Goal: Task Accomplishment & Management: Complete application form

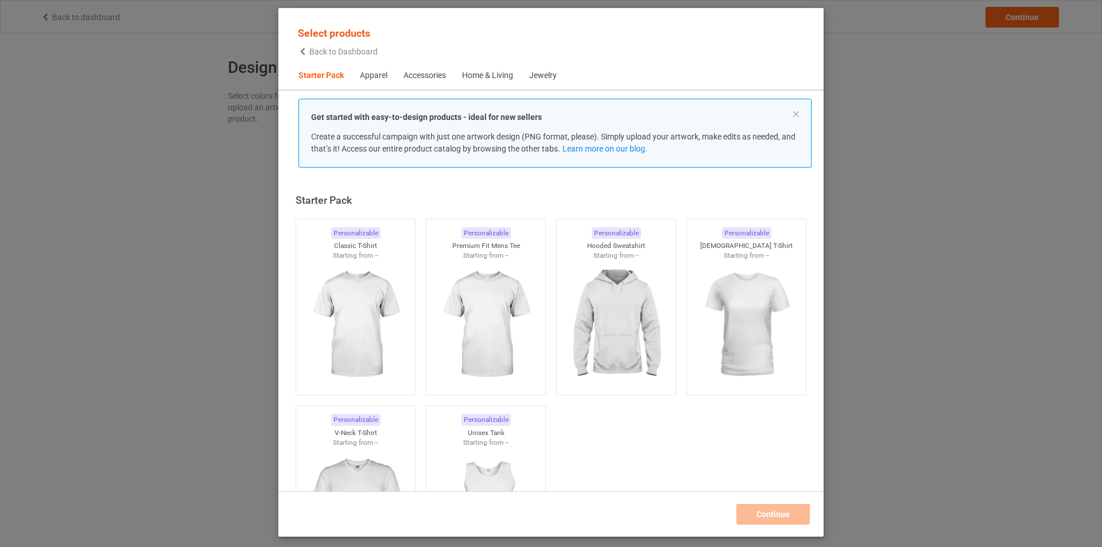
scroll to position [15, 0]
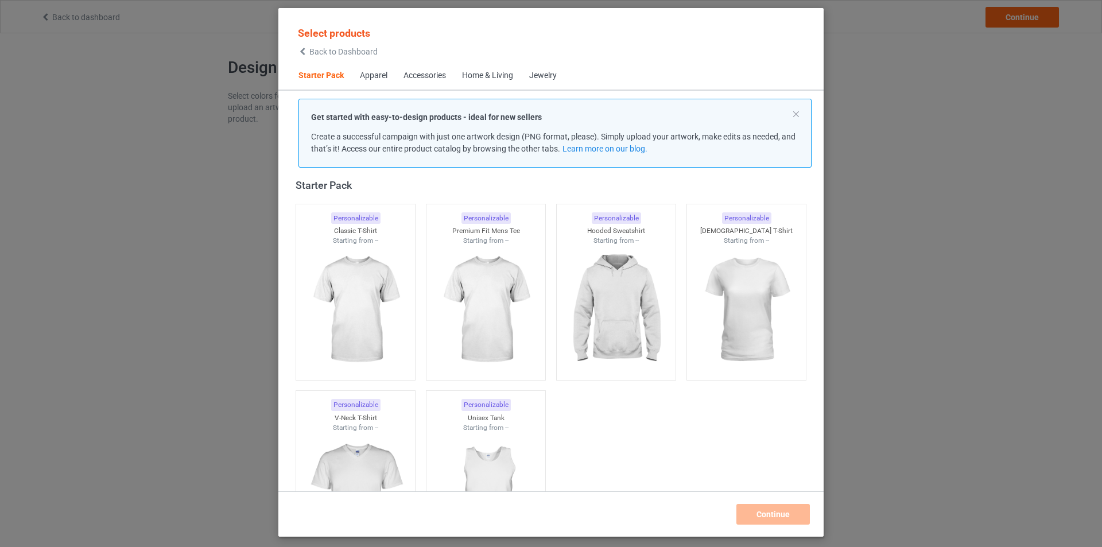
click at [350, 292] on img at bounding box center [355, 310] width 103 height 129
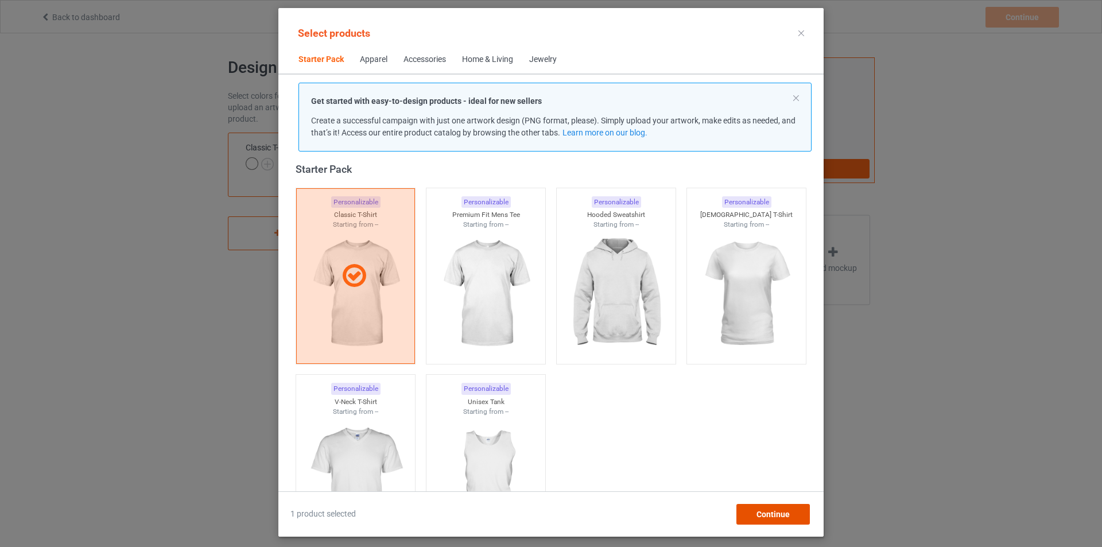
click at [788, 515] on span "Continue" at bounding box center [772, 514] width 33 height 9
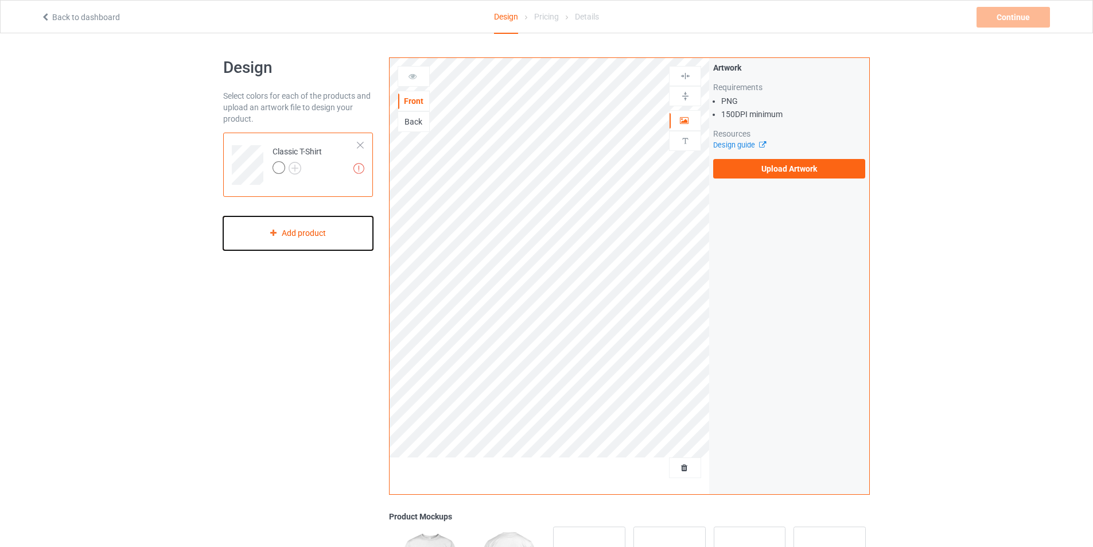
click at [304, 235] on div "Add product" at bounding box center [298, 233] width 150 height 34
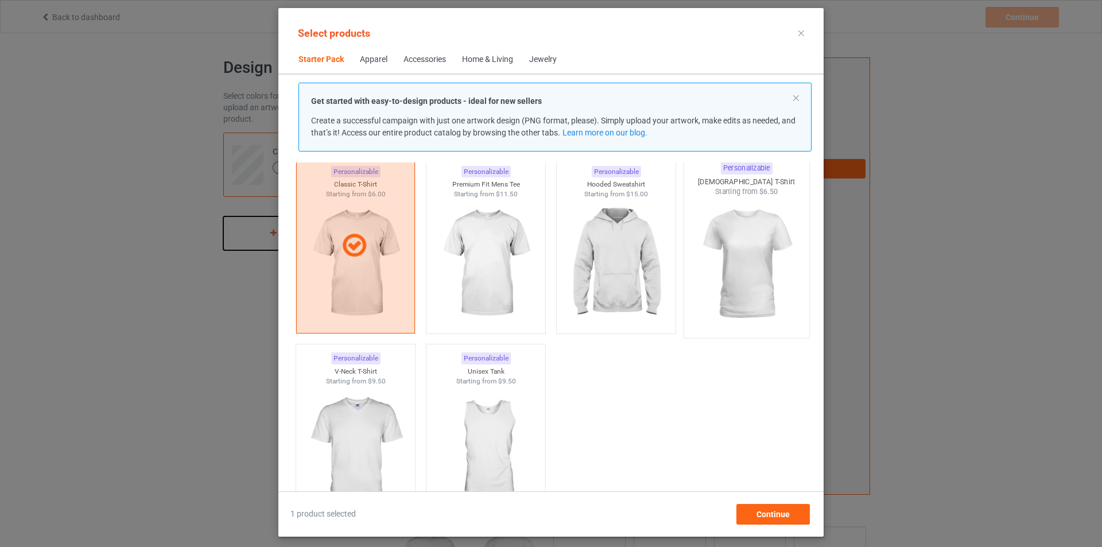
scroll to position [72, 0]
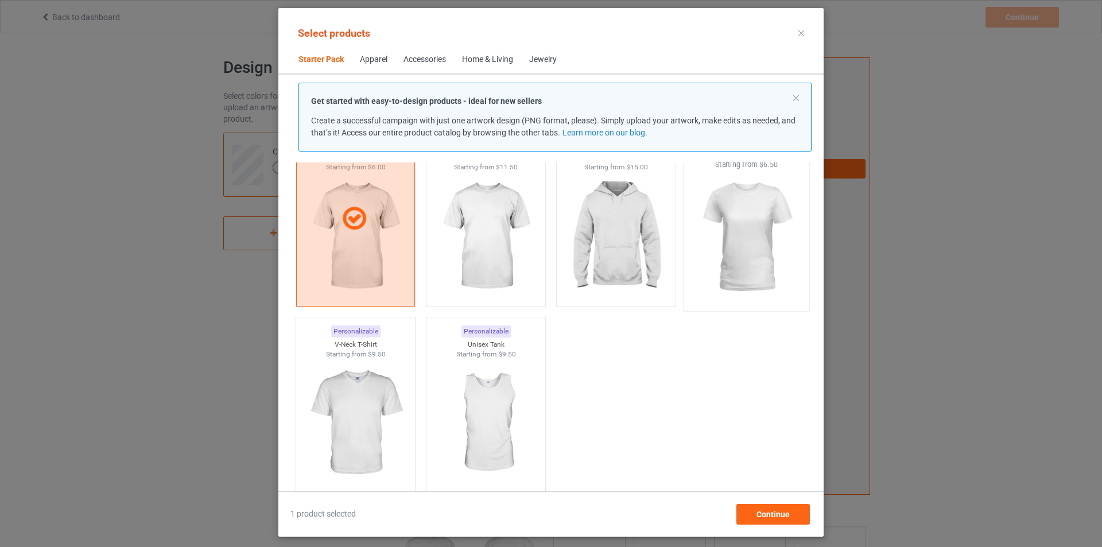
click at [744, 233] on div at bounding box center [746, 237] width 125 height 135
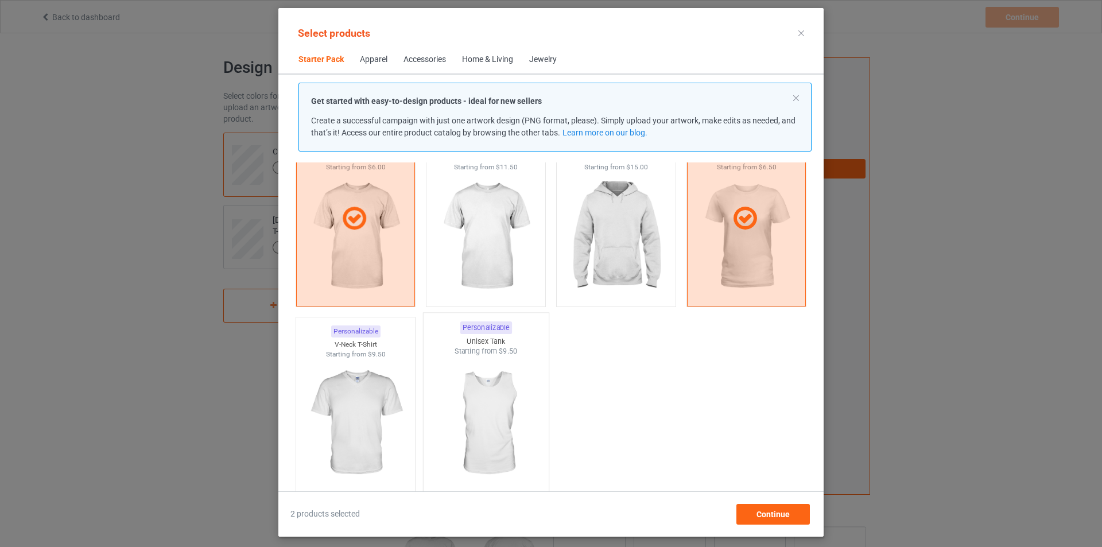
click at [478, 385] on img at bounding box center [486, 423] width 108 height 135
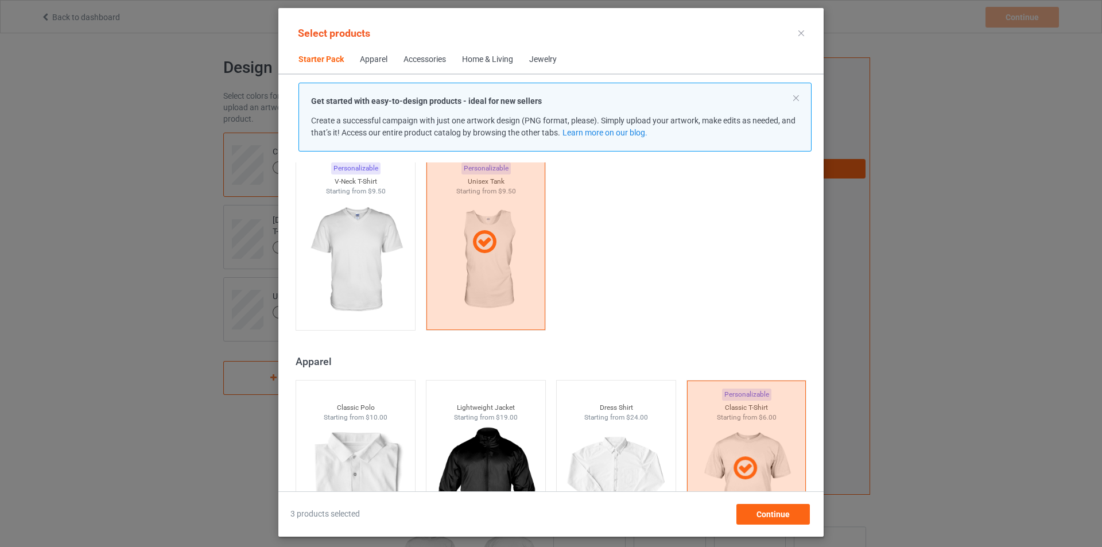
scroll to position [359, 0]
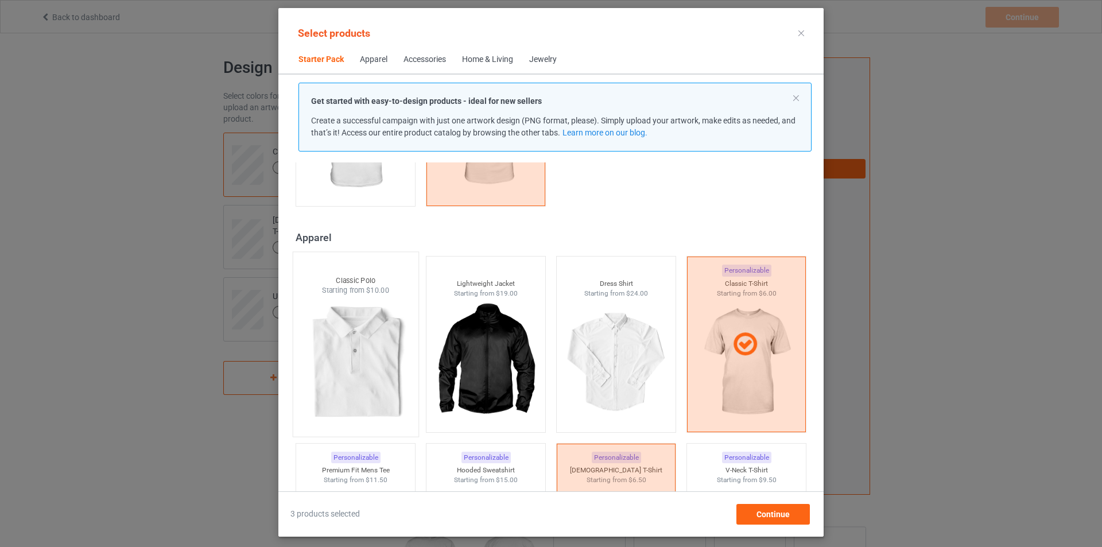
scroll to position [531, 0]
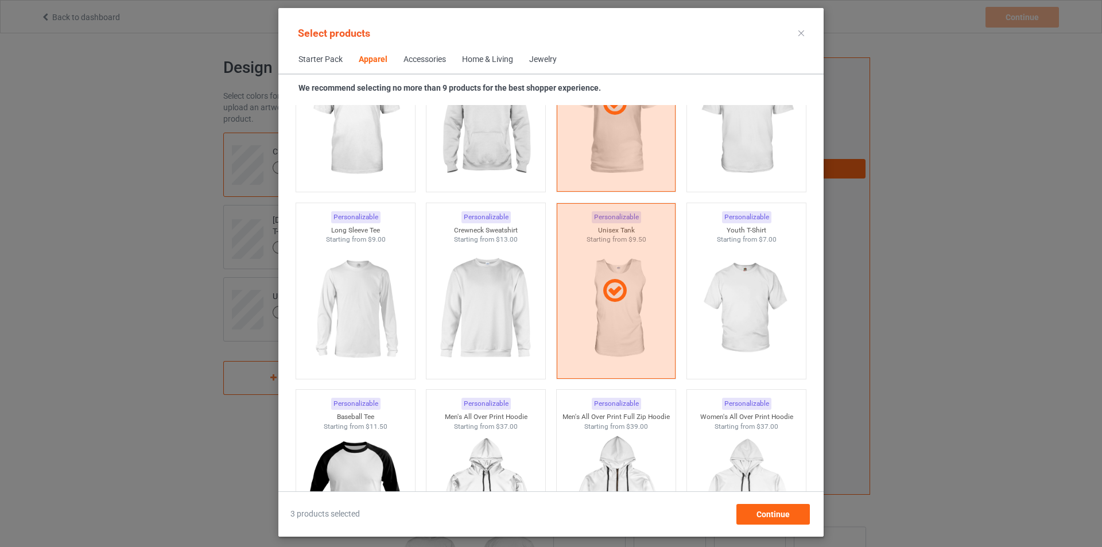
scroll to position [761, 0]
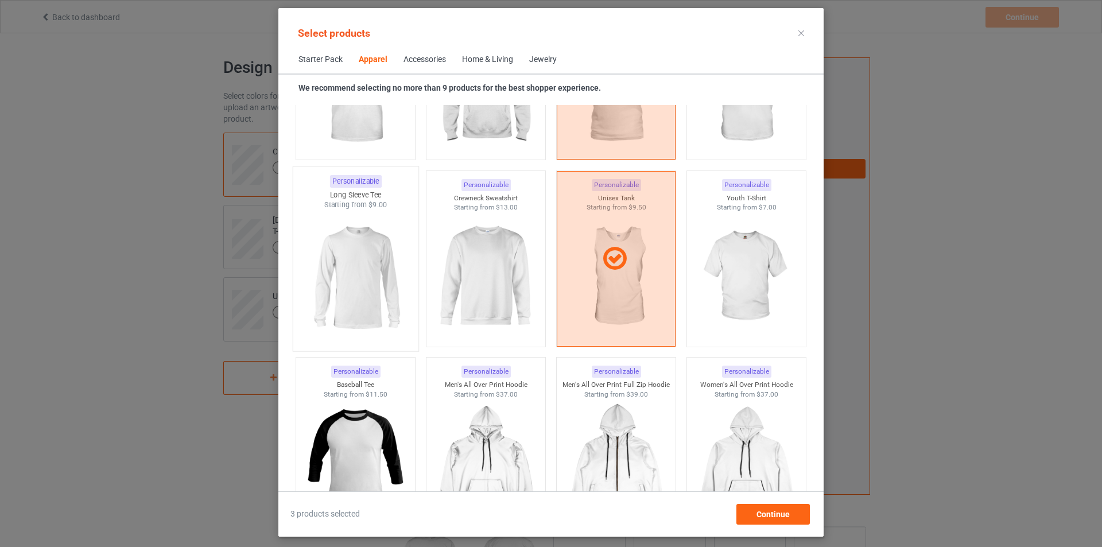
click at [368, 260] on img at bounding box center [355, 277] width 108 height 135
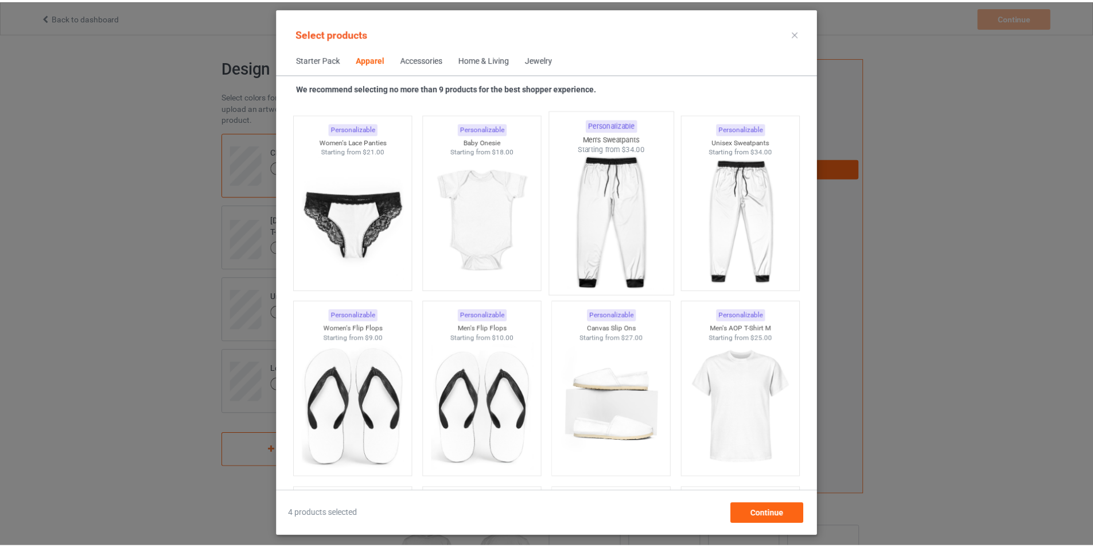
scroll to position [1794, 0]
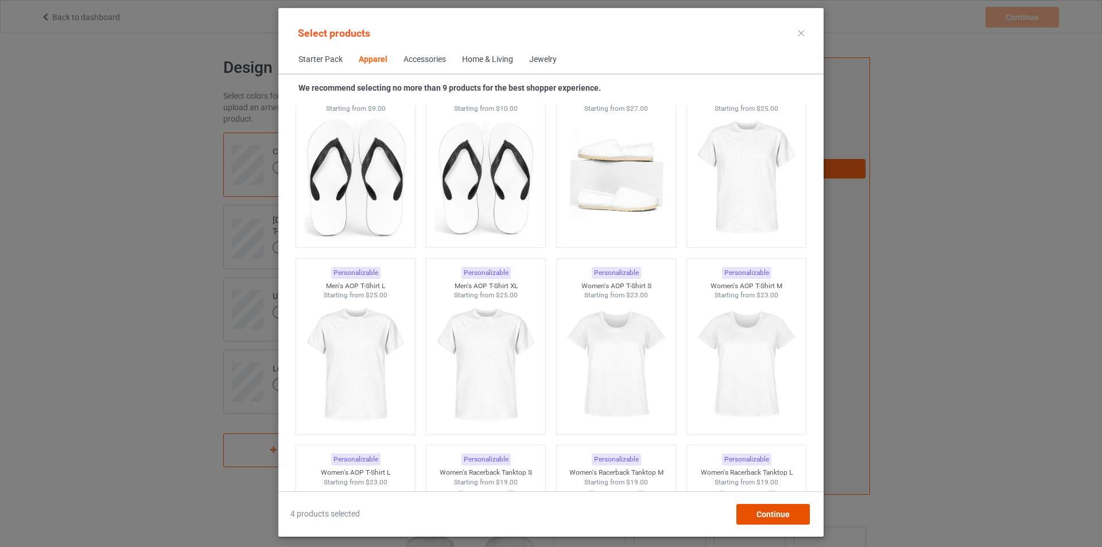
click at [758, 513] on span "Continue" at bounding box center [772, 514] width 33 height 9
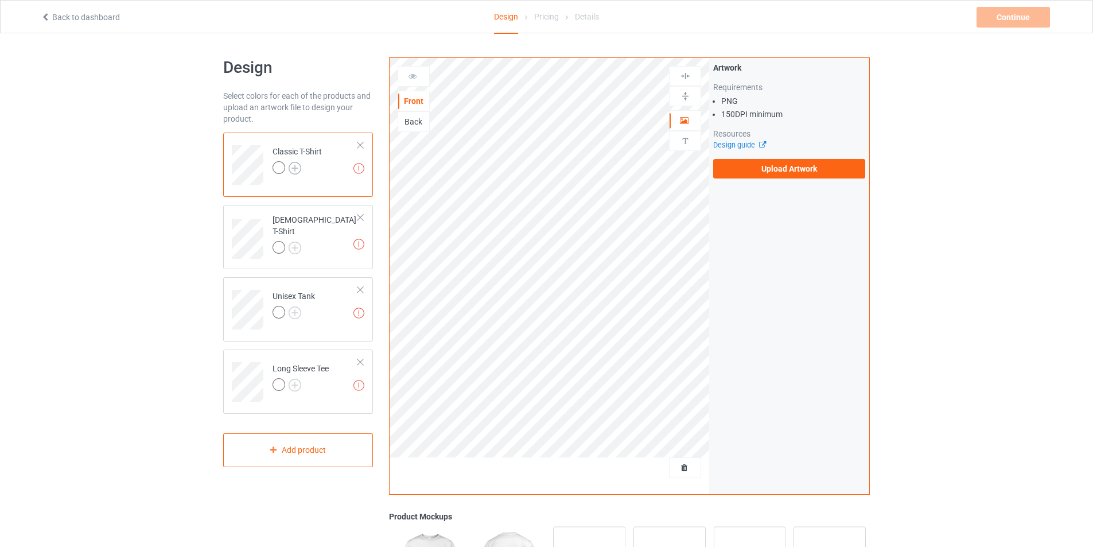
click at [294, 169] on img at bounding box center [295, 168] width 13 height 13
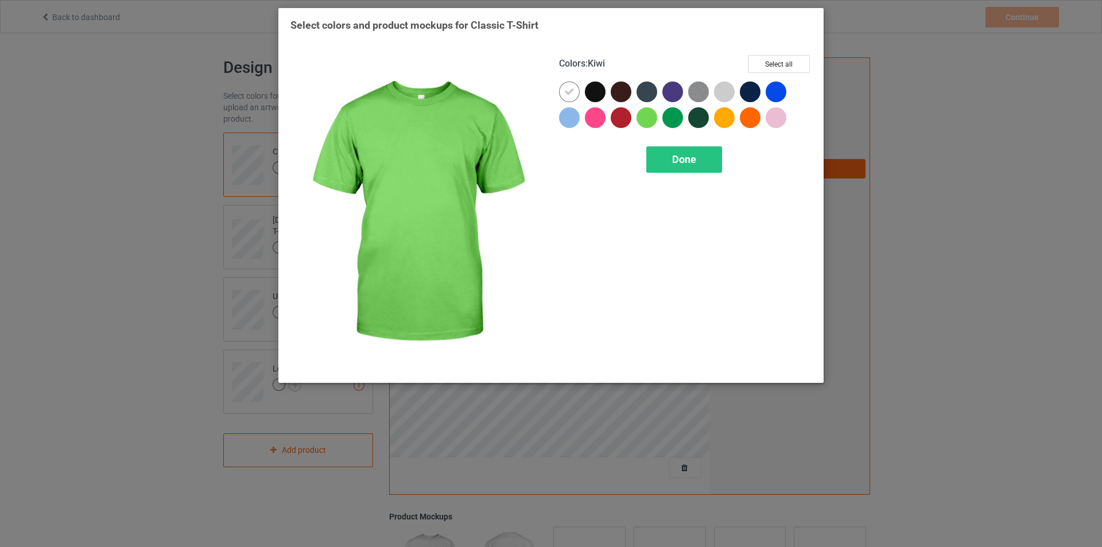
click at [642, 121] on div at bounding box center [646, 117] width 21 height 21
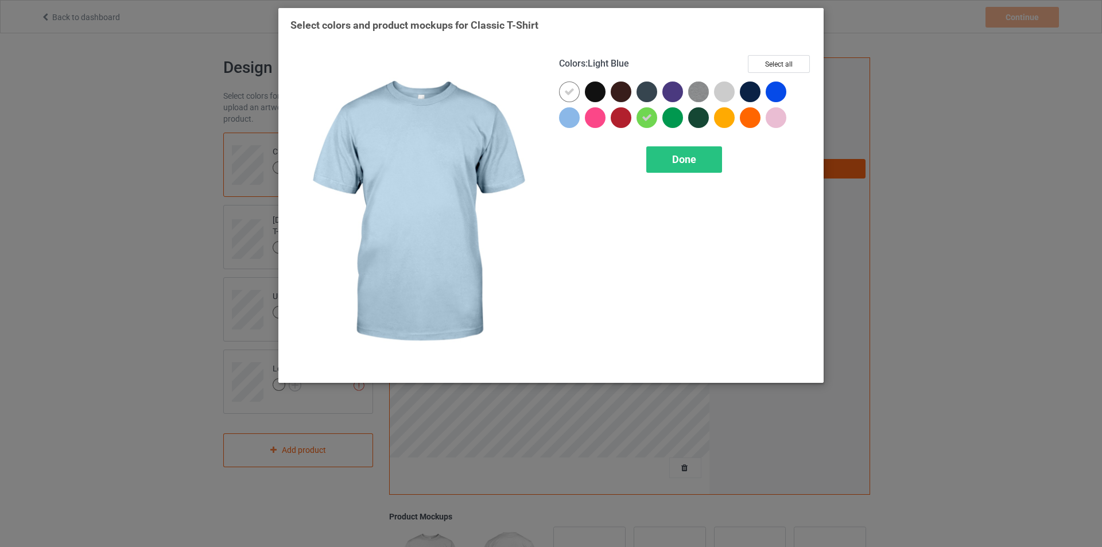
click at [574, 117] on div at bounding box center [569, 117] width 21 height 21
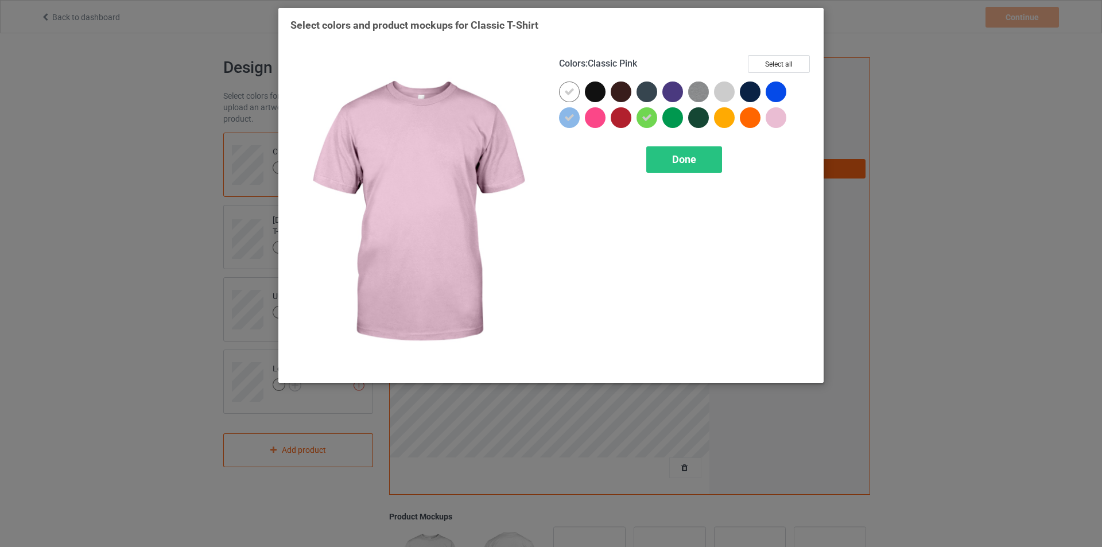
click at [777, 116] on div at bounding box center [775, 117] width 21 height 21
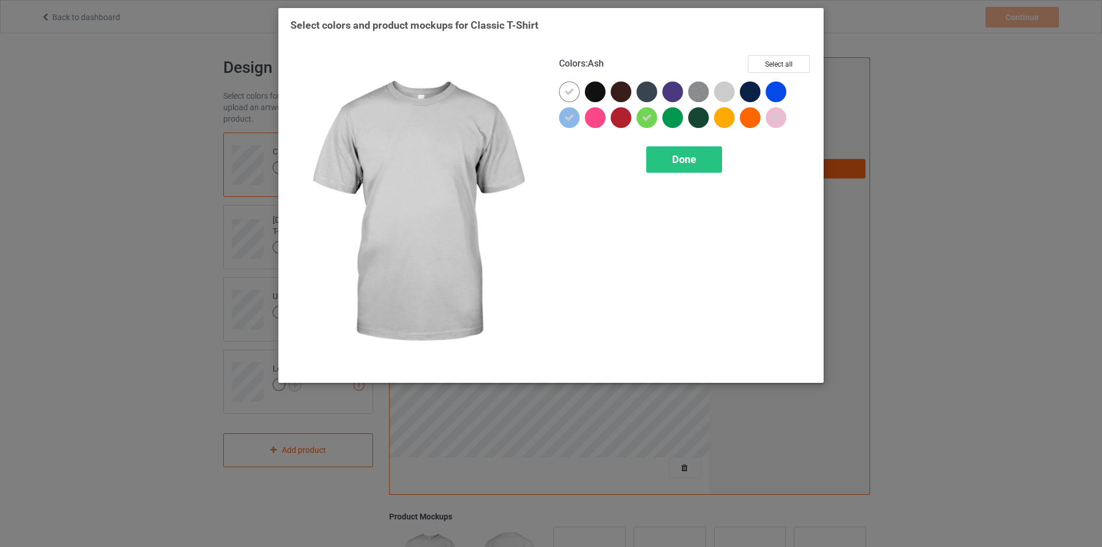
click at [727, 96] on div at bounding box center [724, 91] width 21 height 21
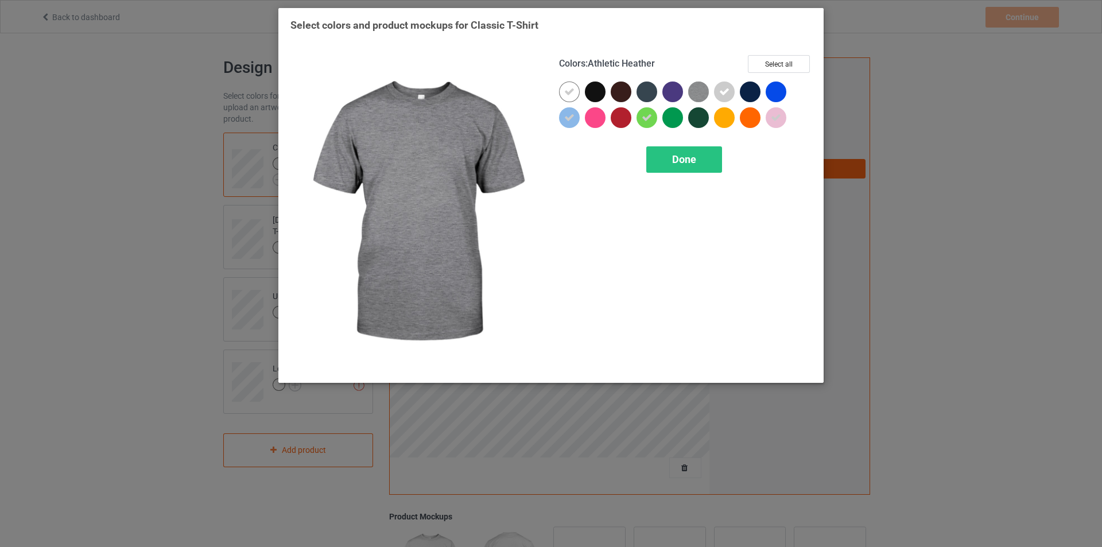
click at [699, 91] on img at bounding box center [698, 91] width 21 height 21
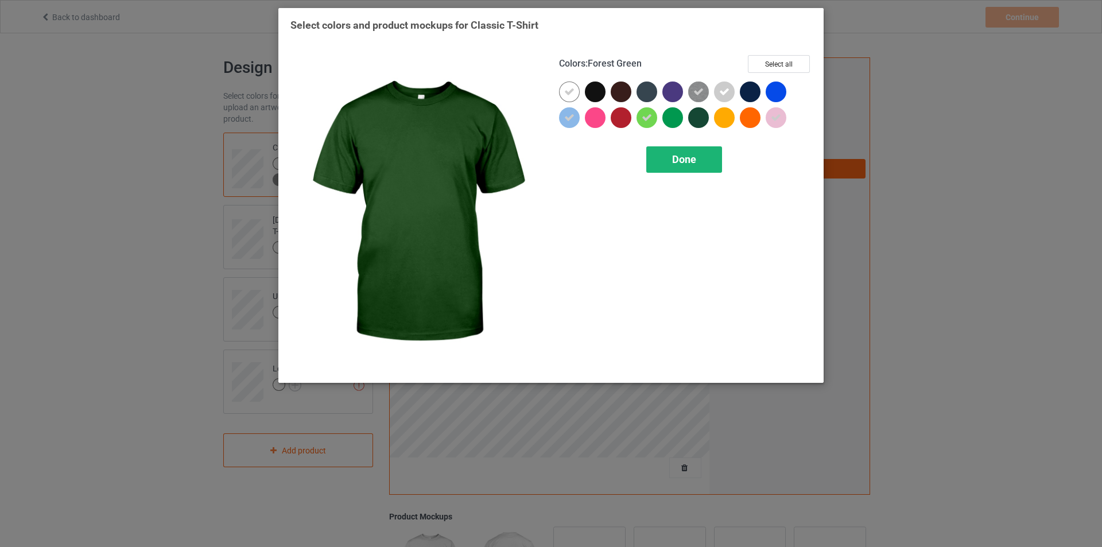
click at [688, 156] on span "Done" at bounding box center [684, 159] width 24 height 12
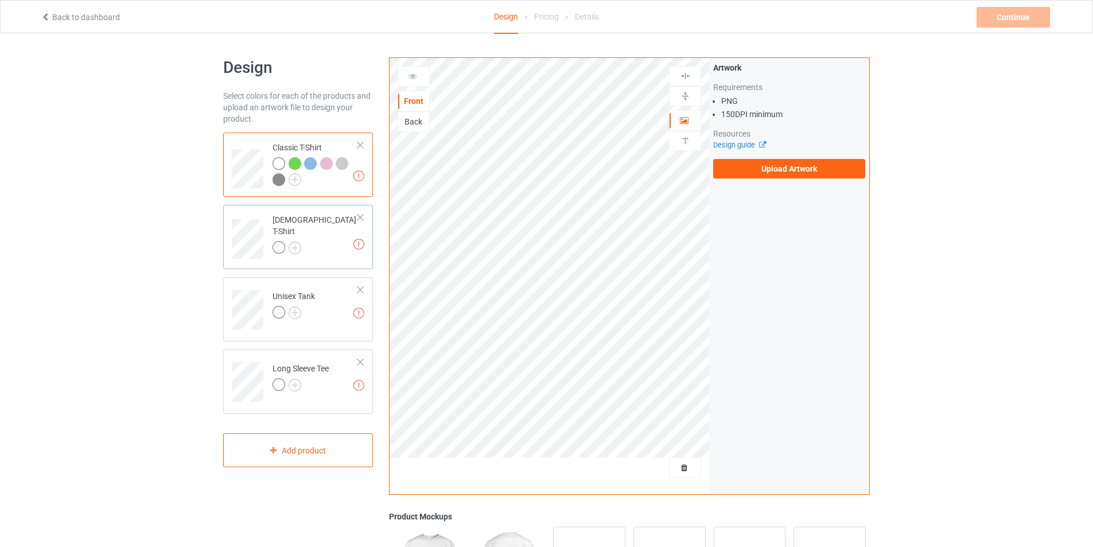
click at [326, 227] on td "Missing artworks [DEMOGRAPHIC_DATA] T-Shirt" at bounding box center [315, 234] width 98 height 51
click at [296, 242] on img at bounding box center [295, 248] width 13 height 13
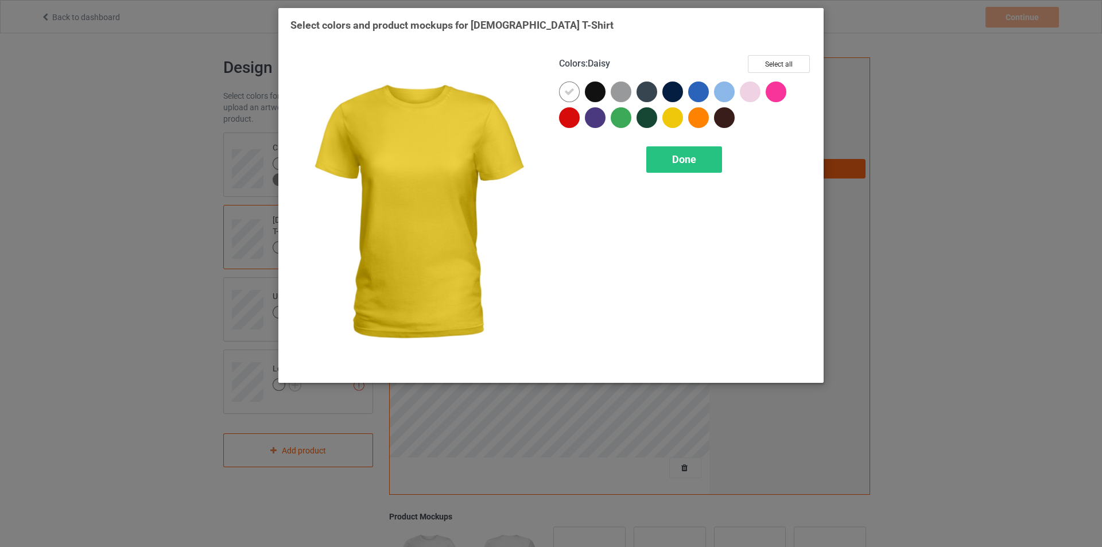
click at [674, 115] on div at bounding box center [672, 117] width 21 height 21
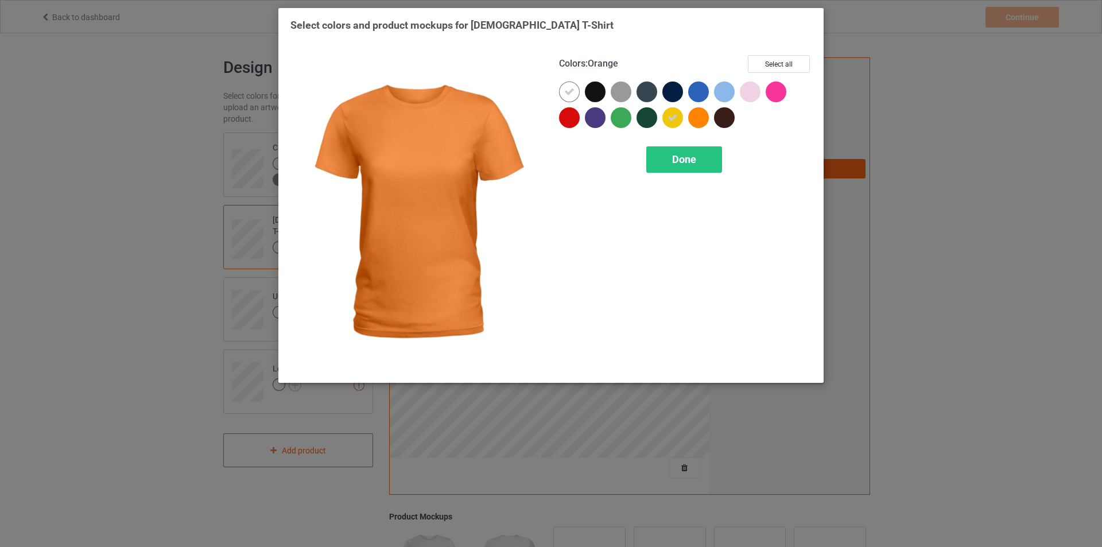
click at [701, 118] on div at bounding box center [698, 117] width 21 height 21
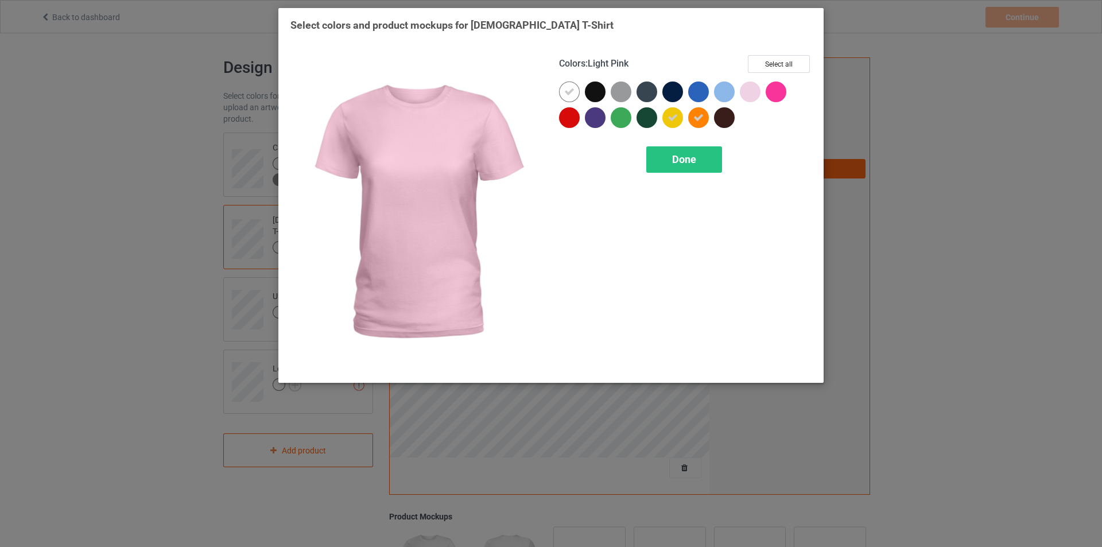
click at [744, 92] on div at bounding box center [750, 91] width 21 height 21
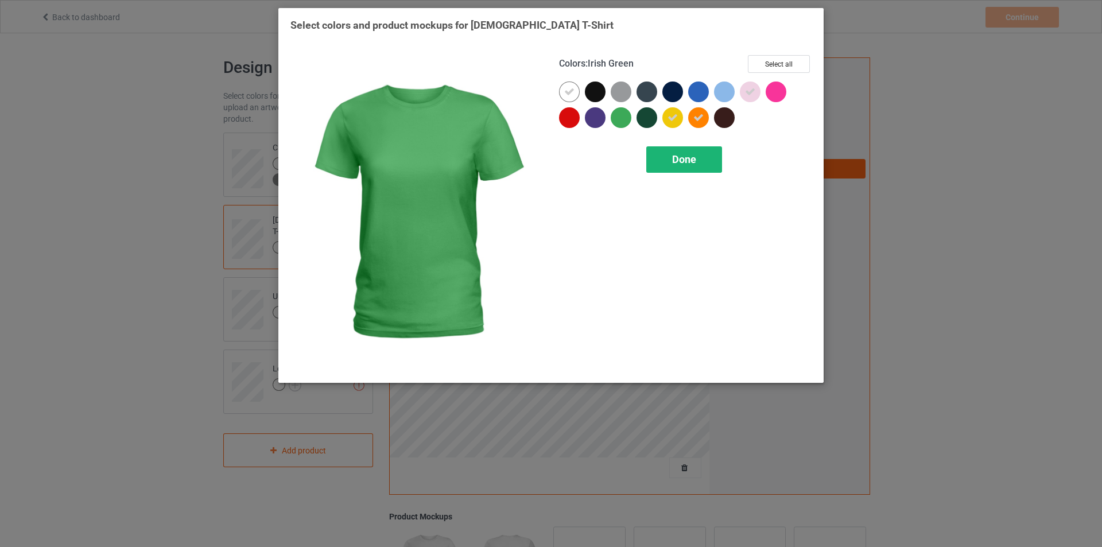
click at [674, 162] on span "Done" at bounding box center [684, 159] width 24 height 12
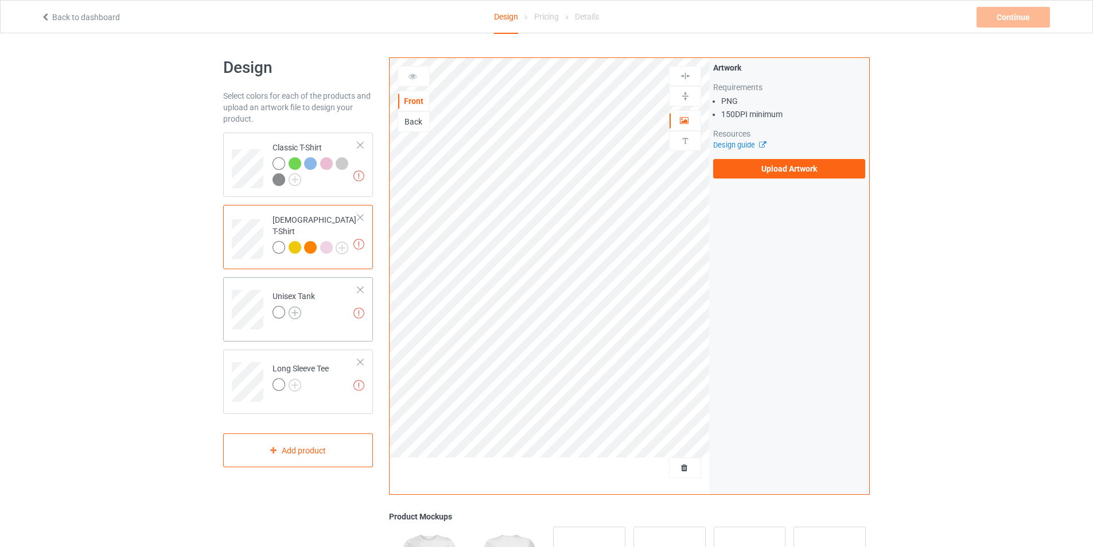
click at [301, 316] on img at bounding box center [295, 312] width 13 height 13
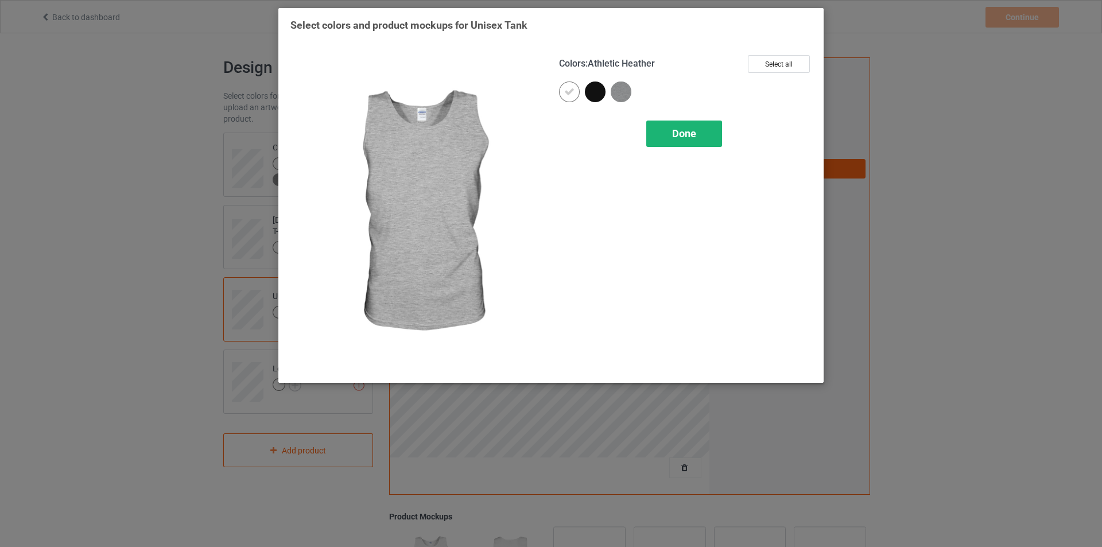
click at [699, 127] on div "Done" at bounding box center [684, 134] width 76 height 26
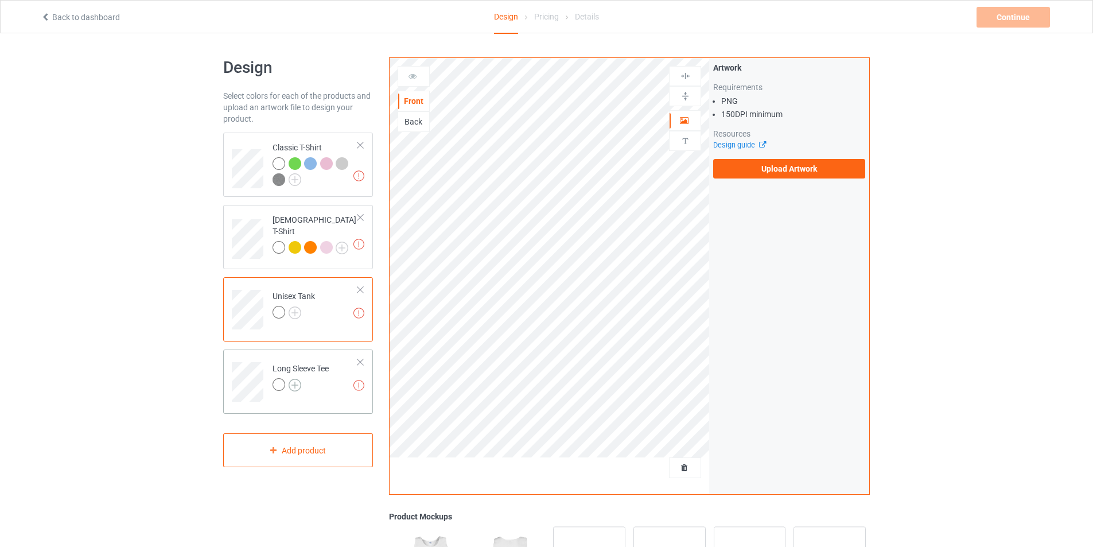
click at [296, 388] on img at bounding box center [295, 385] width 13 height 13
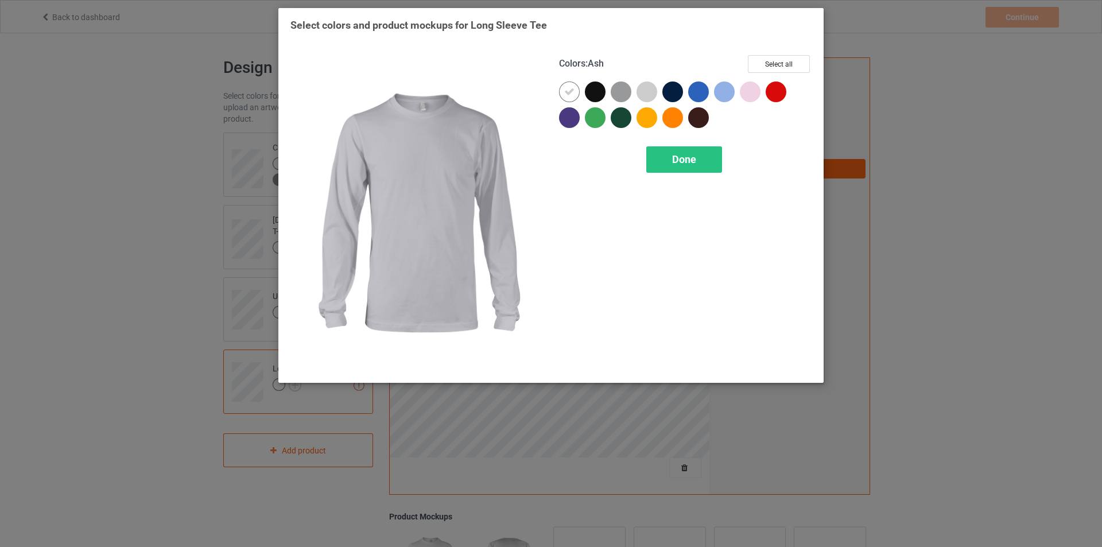
click at [646, 85] on div at bounding box center [646, 91] width 21 height 21
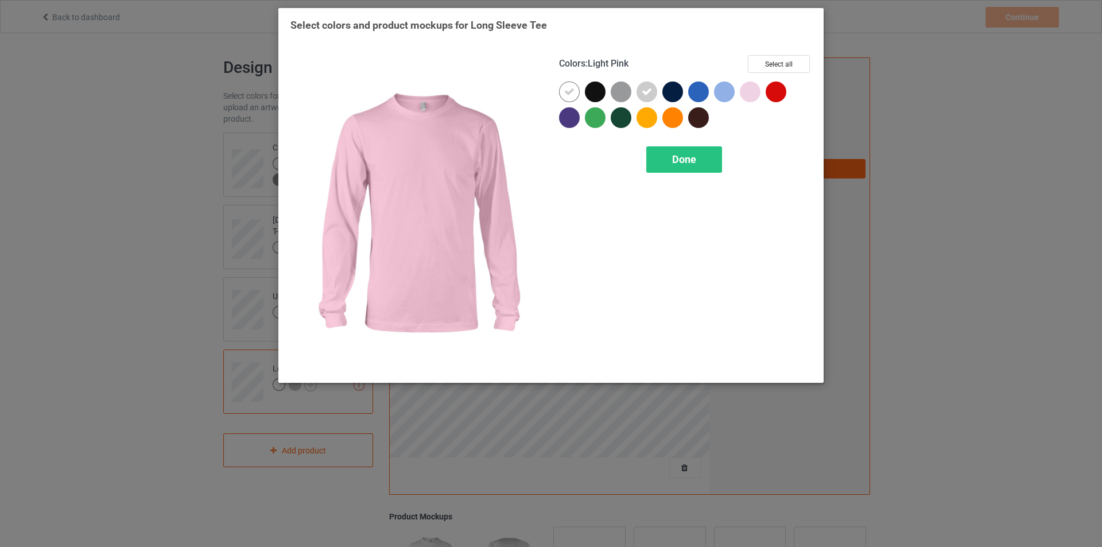
click at [744, 84] on div at bounding box center [750, 91] width 21 height 21
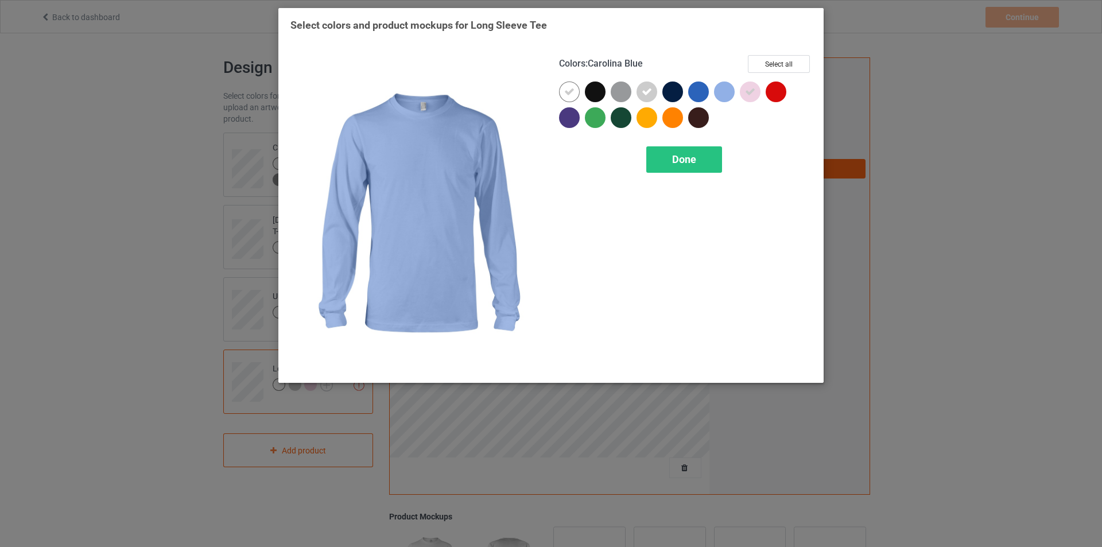
click at [724, 92] on div at bounding box center [724, 91] width 21 height 21
click at [691, 158] on span "Done" at bounding box center [684, 159] width 24 height 12
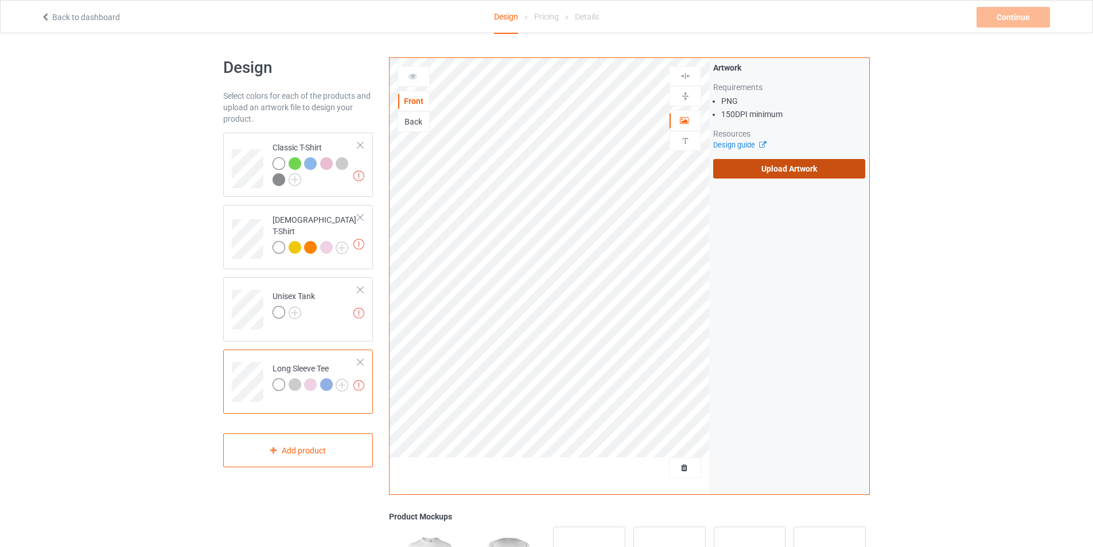
click at [768, 166] on label "Upload Artwork" at bounding box center [789, 169] width 152 height 20
click at [0, 0] on input "Upload Artwork" at bounding box center [0, 0] width 0 height 0
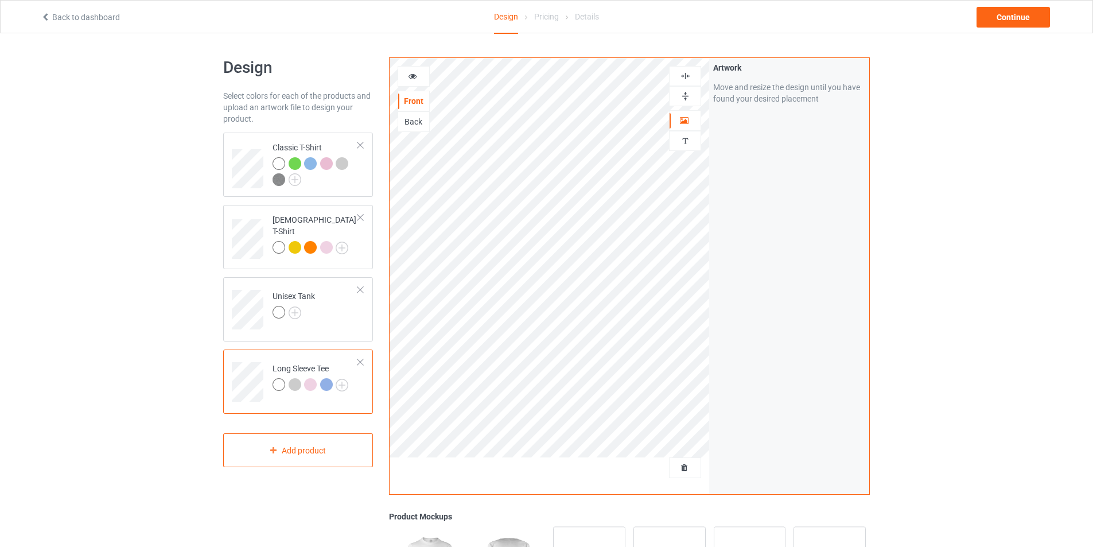
click at [685, 80] on img at bounding box center [685, 76] width 11 height 11
click at [686, 96] on img at bounding box center [685, 96] width 11 height 11
click at [346, 181] on div at bounding box center [316, 173] width 86 height 32
click at [296, 176] on img at bounding box center [295, 179] width 13 height 13
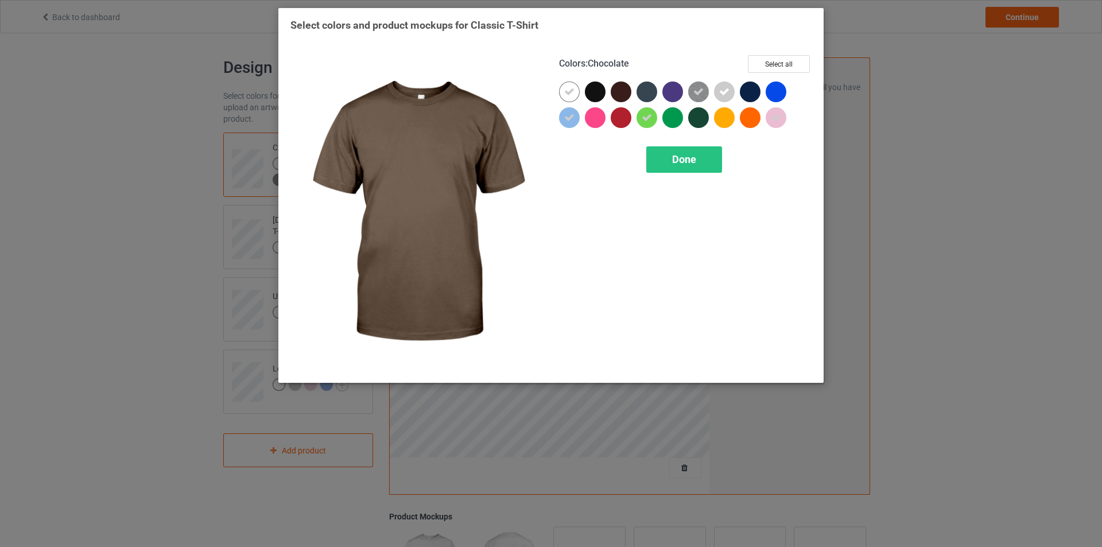
click at [625, 90] on div at bounding box center [621, 91] width 21 height 21
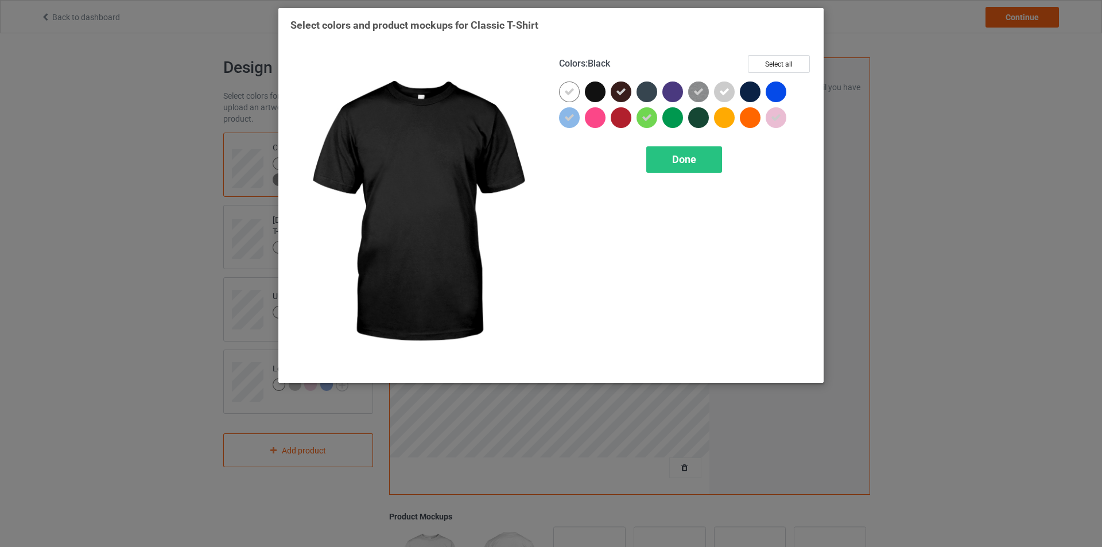
click at [594, 94] on div at bounding box center [595, 91] width 21 height 21
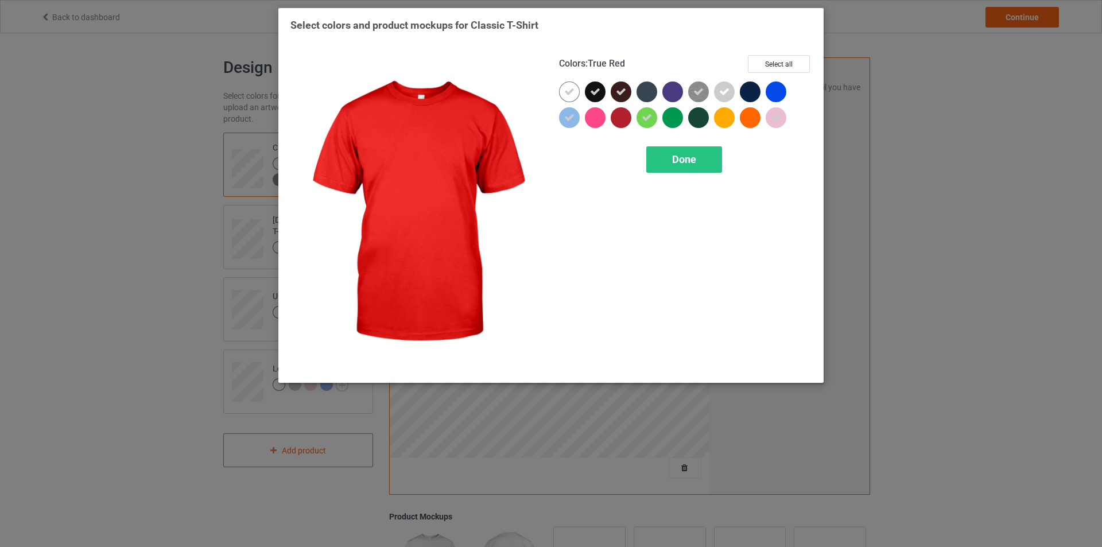
click at [626, 120] on div at bounding box center [621, 117] width 21 height 21
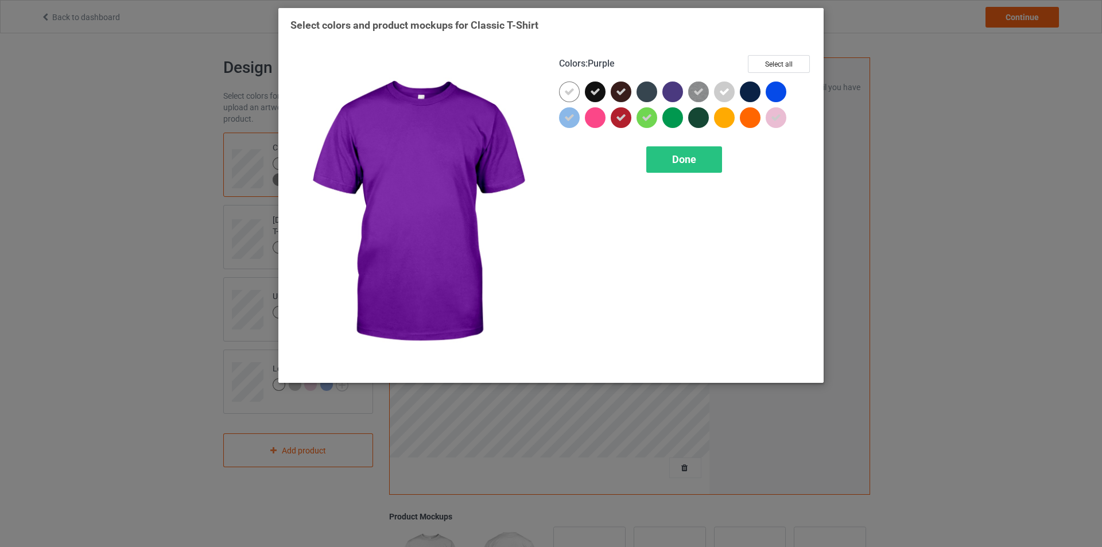
click at [666, 94] on div at bounding box center [672, 91] width 21 height 21
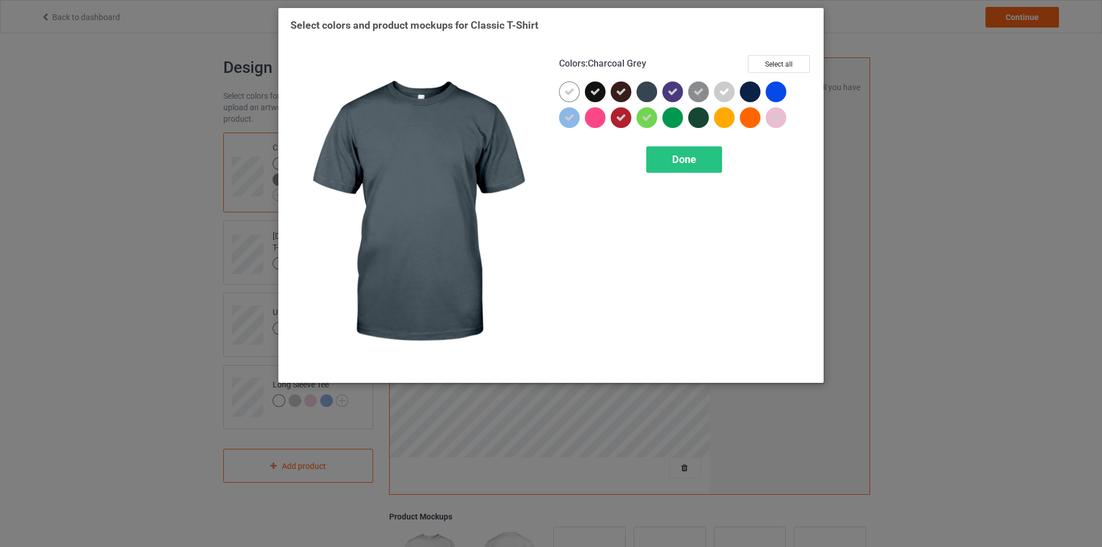
click at [646, 95] on div at bounding box center [646, 91] width 21 height 21
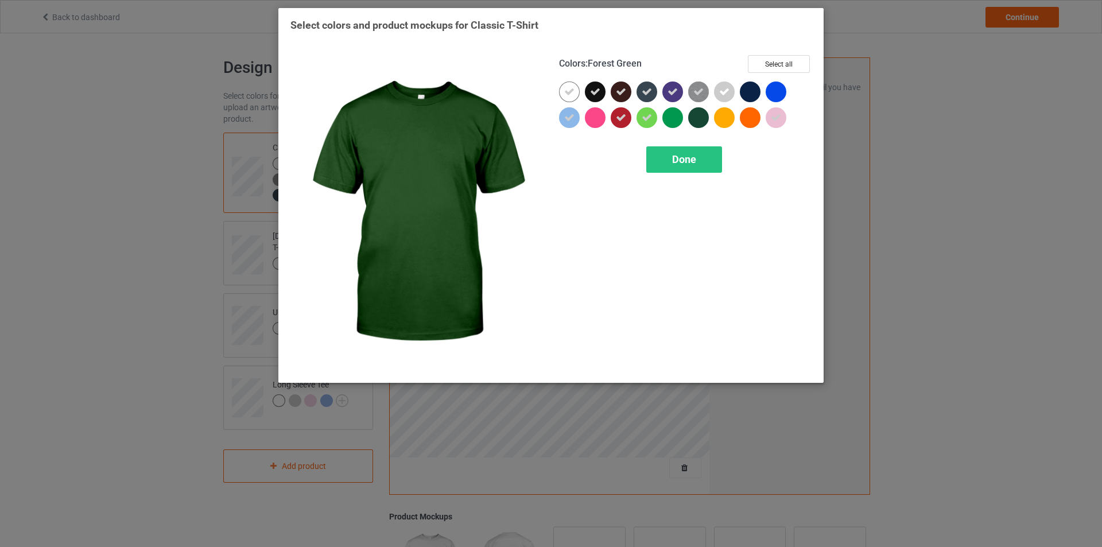
click at [697, 115] on div at bounding box center [698, 117] width 21 height 21
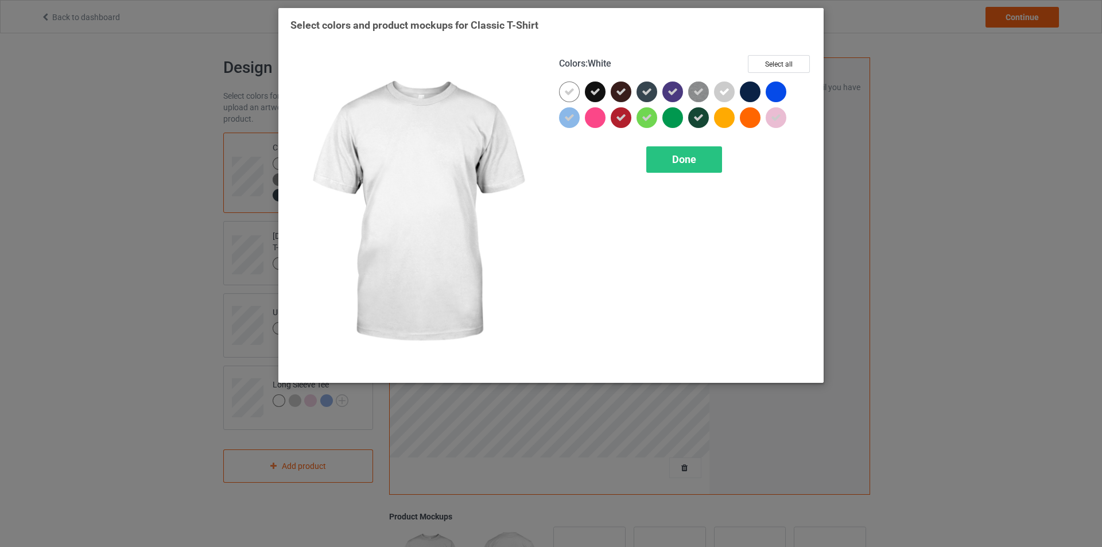
click at [572, 94] on icon at bounding box center [569, 92] width 10 height 10
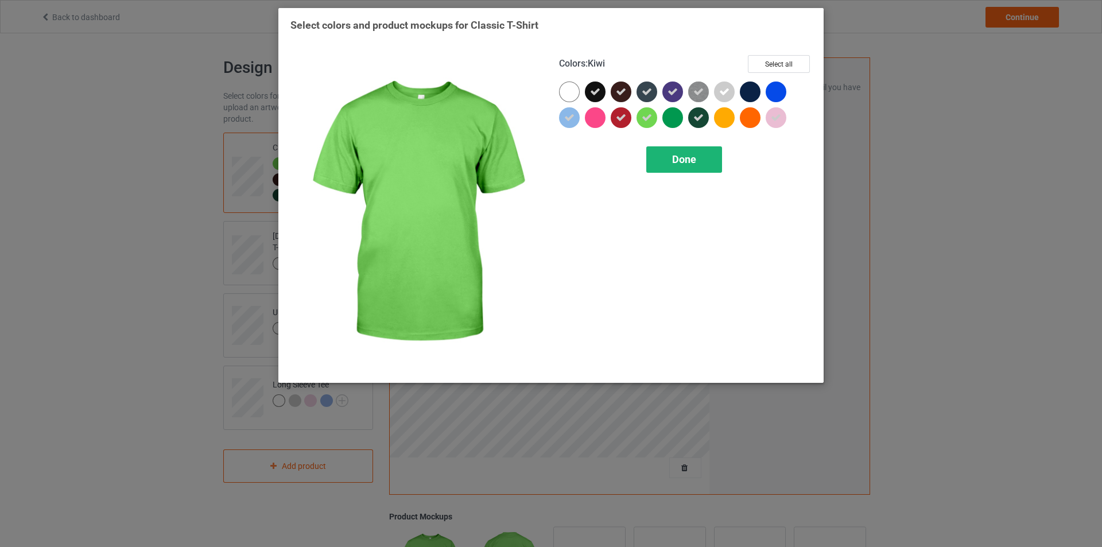
click at [670, 153] on div "Done" at bounding box center [684, 159] width 76 height 26
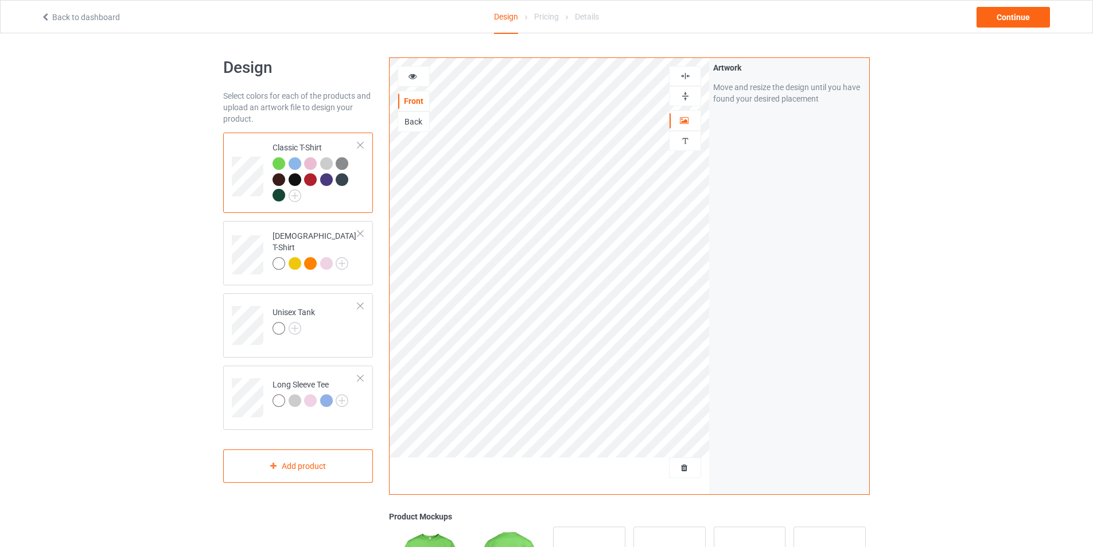
click at [297, 180] on div at bounding box center [295, 179] width 13 height 13
click at [281, 182] on div at bounding box center [279, 179] width 13 height 13
click at [291, 197] on img at bounding box center [295, 195] width 13 height 13
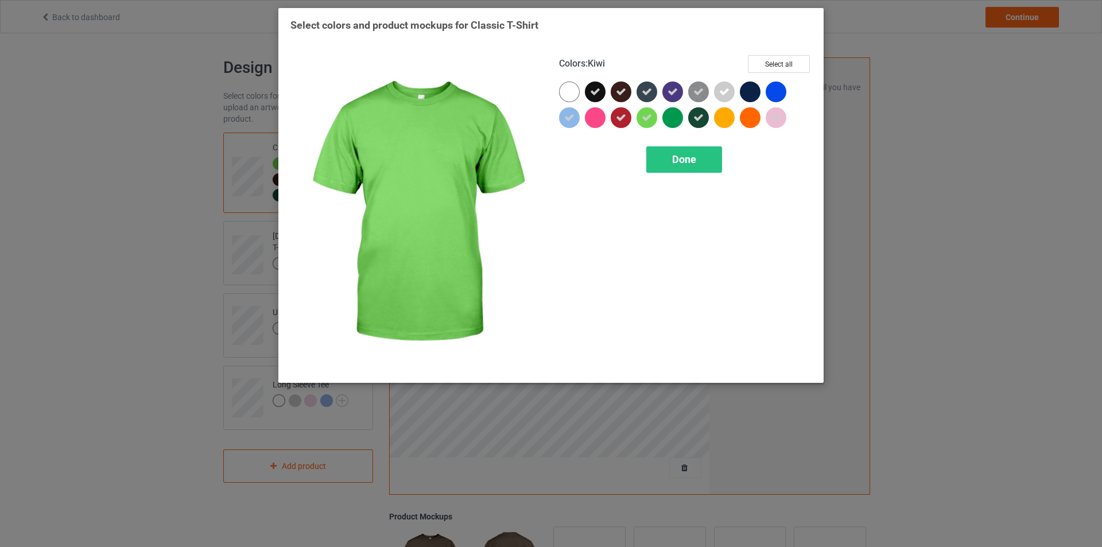
click at [644, 120] on icon at bounding box center [647, 117] width 10 height 10
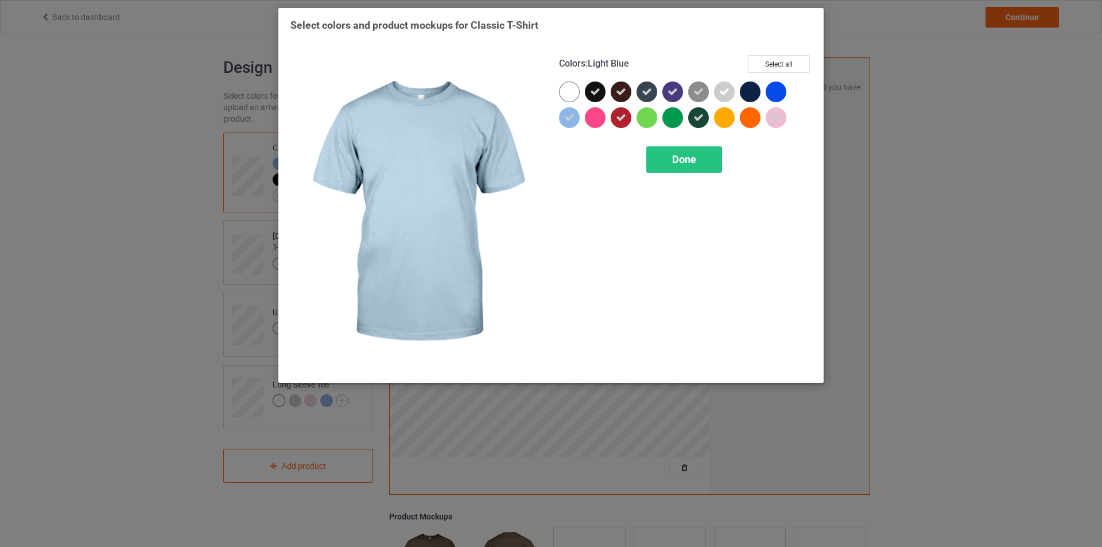
click at [569, 118] on icon at bounding box center [569, 117] width 10 height 10
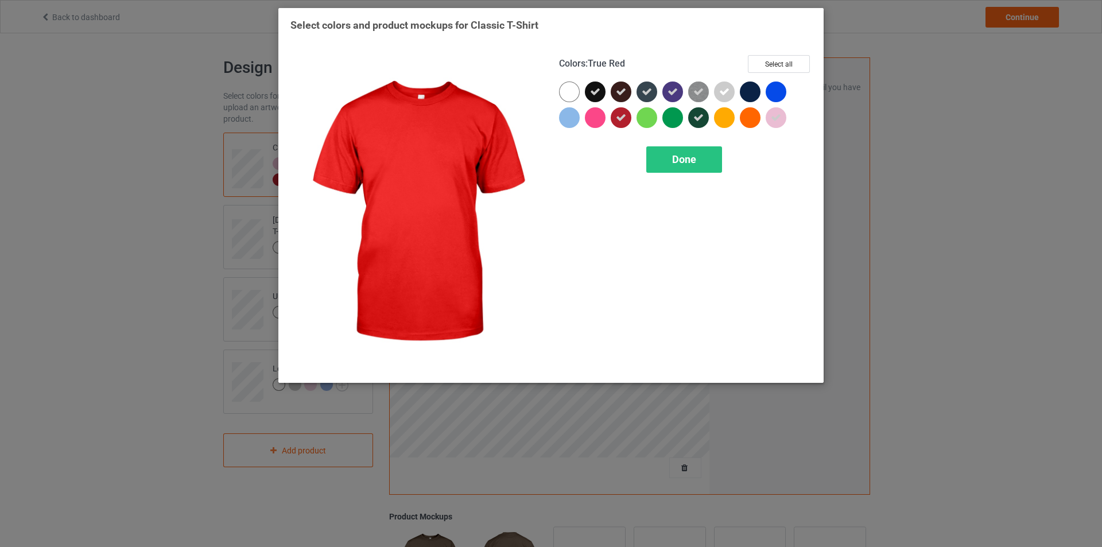
click at [621, 121] on icon at bounding box center [621, 117] width 10 height 10
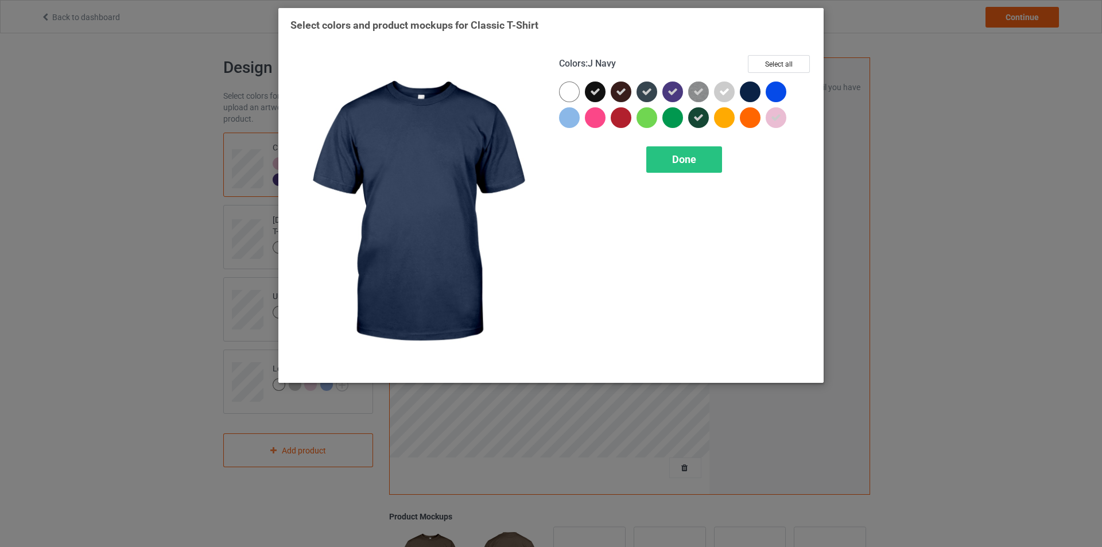
click at [757, 92] on div at bounding box center [750, 91] width 21 height 21
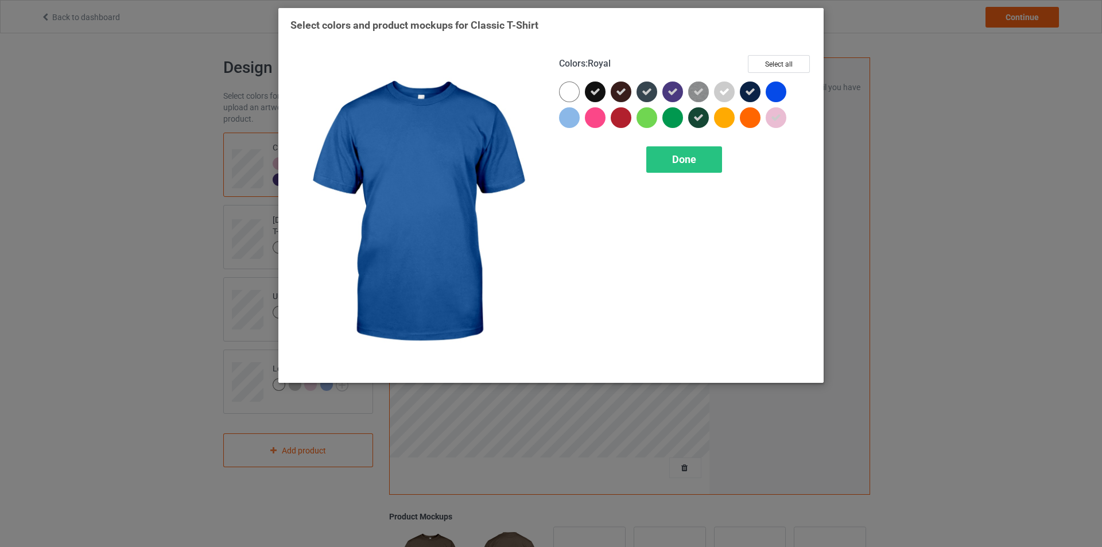
click at [774, 90] on div at bounding box center [775, 91] width 21 height 21
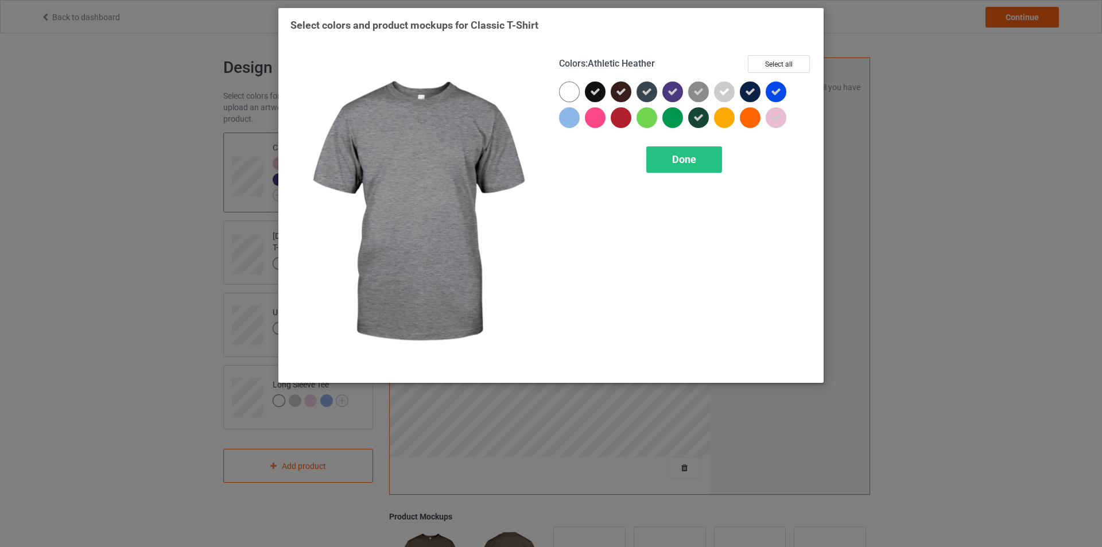
click at [694, 88] on icon at bounding box center [698, 92] width 10 height 10
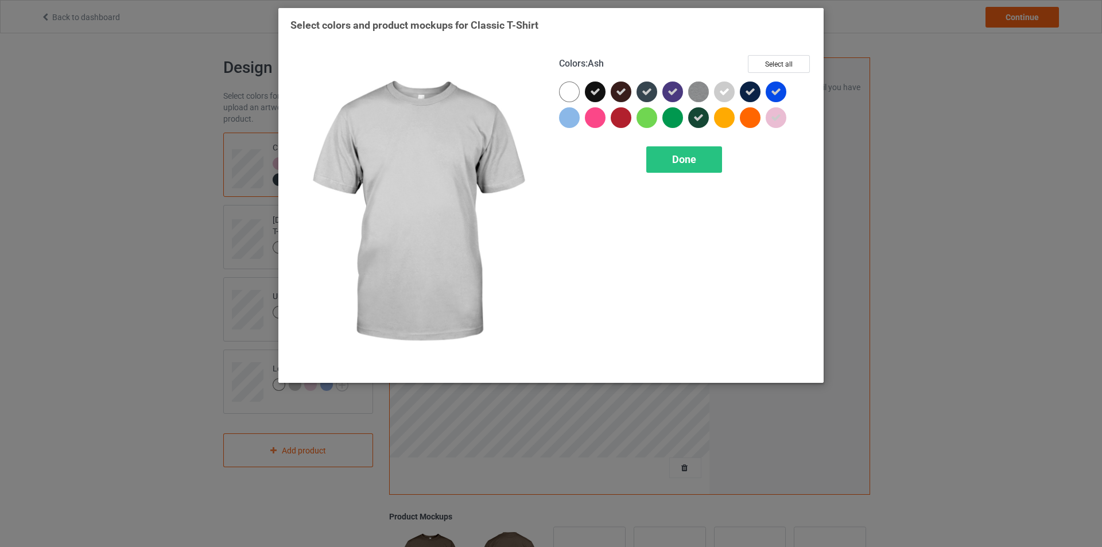
click at [717, 91] on div at bounding box center [724, 91] width 21 height 21
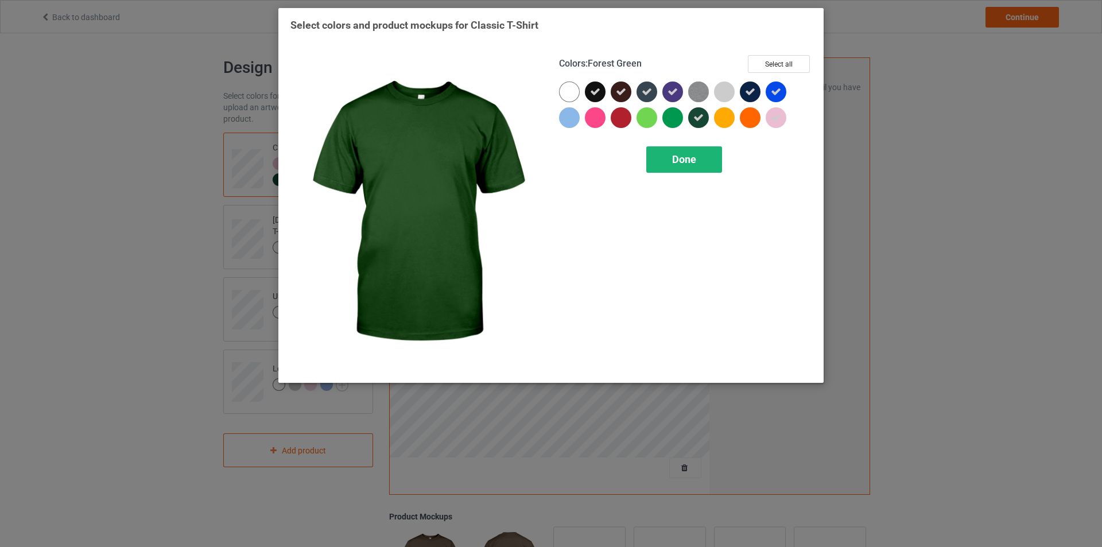
drag, startPoint x: 691, startPoint y: 144, endPoint x: 690, endPoint y: 151, distance: 7.5
click at [690, 146] on div "Colors : Forest Green Select all Done" at bounding box center [685, 213] width 269 height 332
click at [691, 156] on span "Done" at bounding box center [684, 159] width 24 height 12
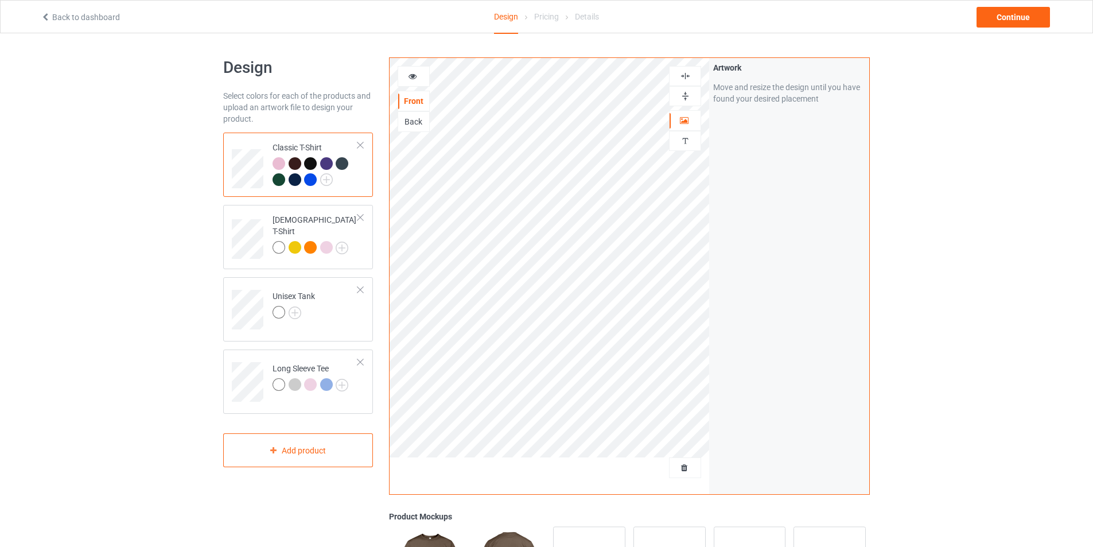
click at [274, 163] on div at bounding box center [279, 163] width 13 height 13
click at [307, 165] on div at bounding box center [310, 163] width 13 height 13
click at [308, 181] on div at bounding box center [310, 179] width 13 height 13
click at [342, 242] on img at bounding box center [342, 248] width 13 height 13
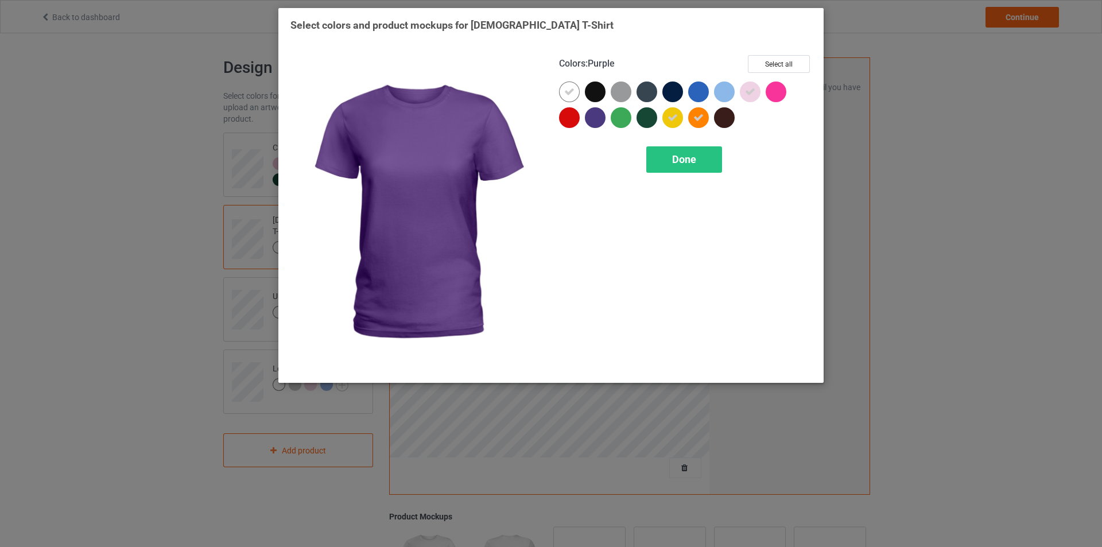
click at [598, 114] on div at bounding box center [595, 117] width 21 height 21
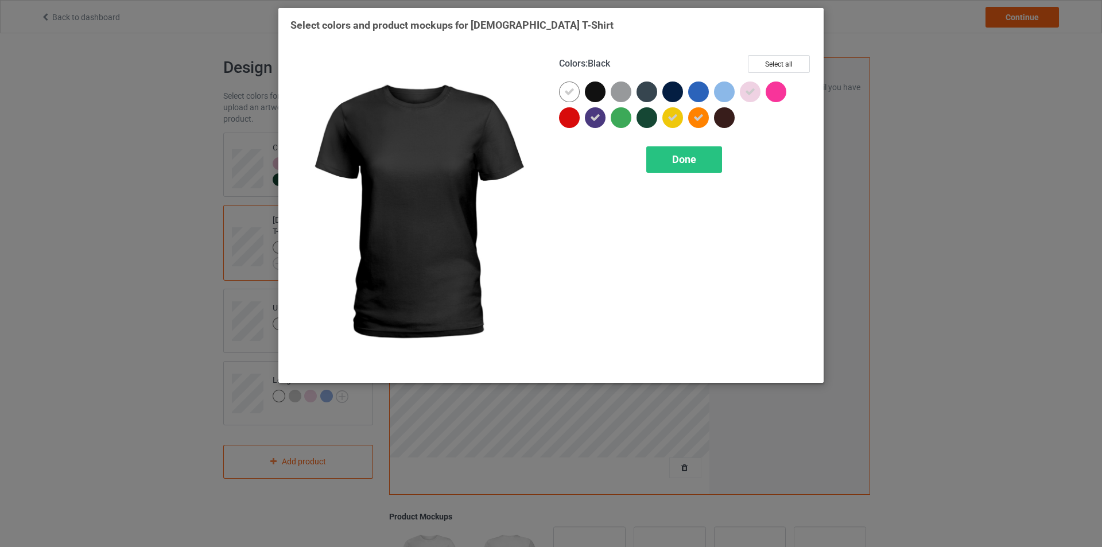
click at [600, 86] on div at bounding box center [595, 91] width 21 height 21
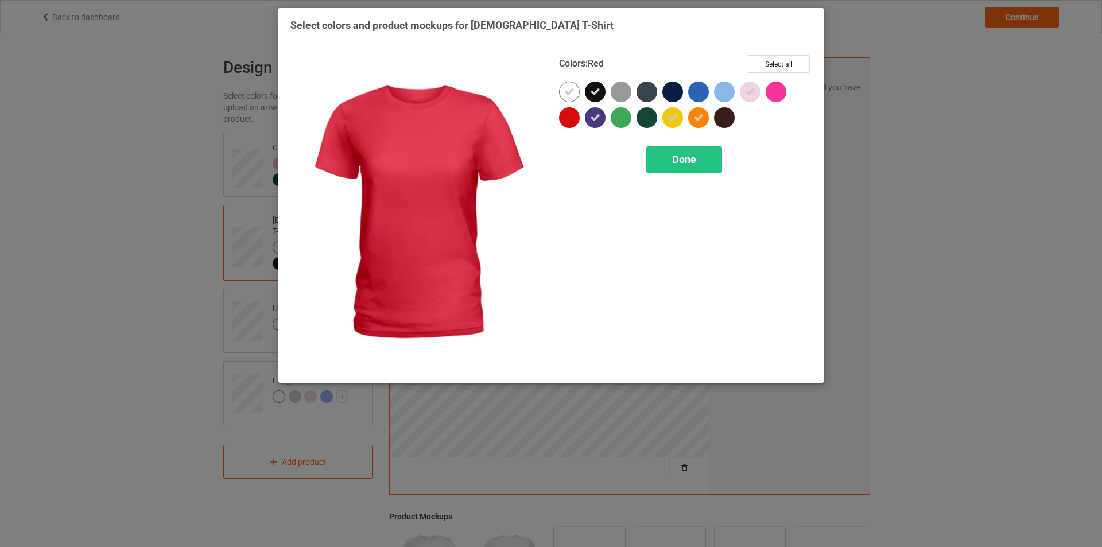
drag, startPoint x: 572, startPoint y: 119, endPoint x: 572, endPoint y: 90, distance: 28.7
click at [572, 117] on div at bounding box center [569, 117] width 21 height 21
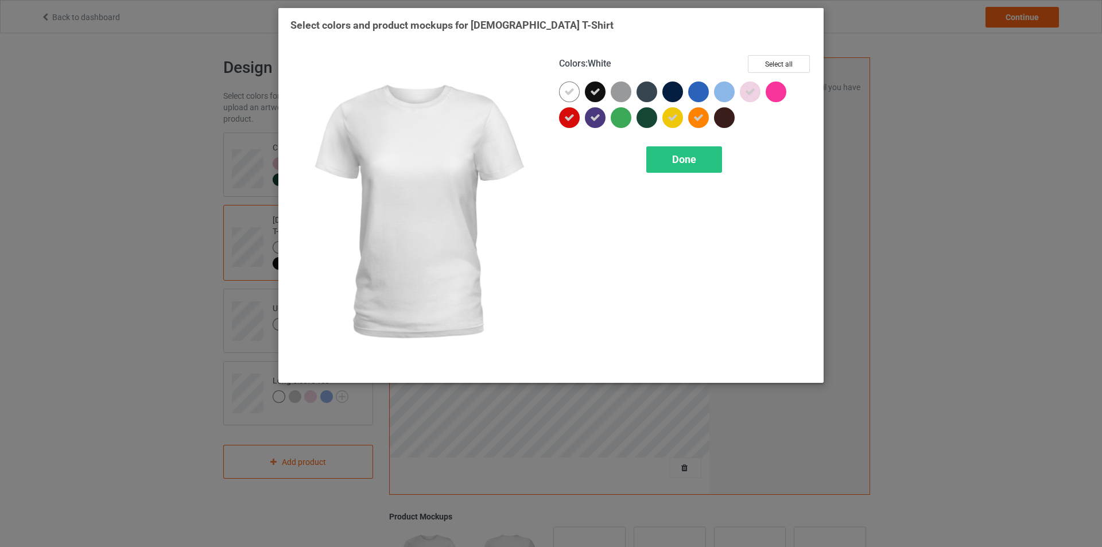
click at [572, 88] on icon at bounding box center [569, 92] width 10 height 10
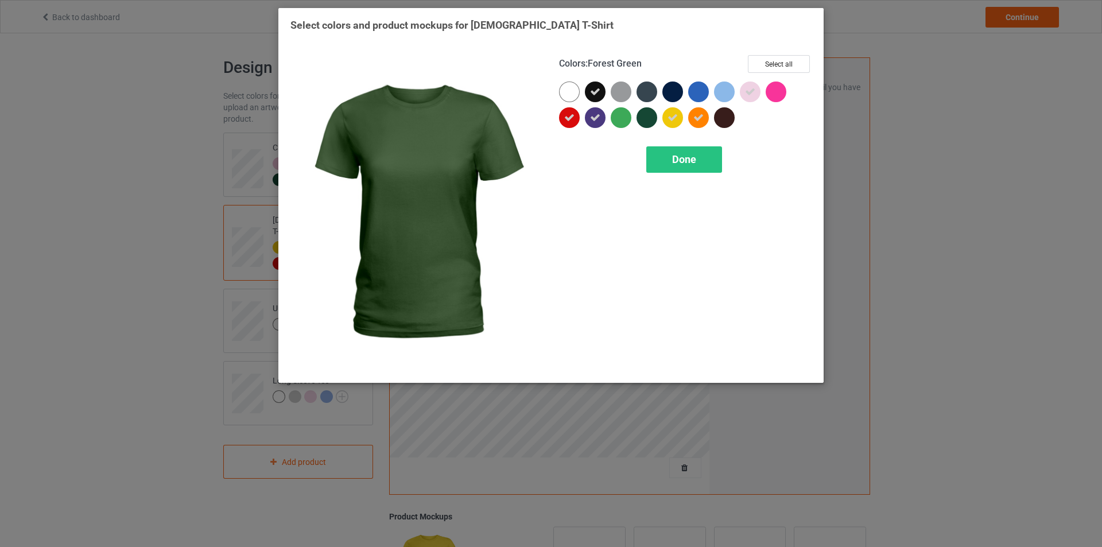
click at [647, 116] on div at bounding box center [646, 117] width 21 height 21
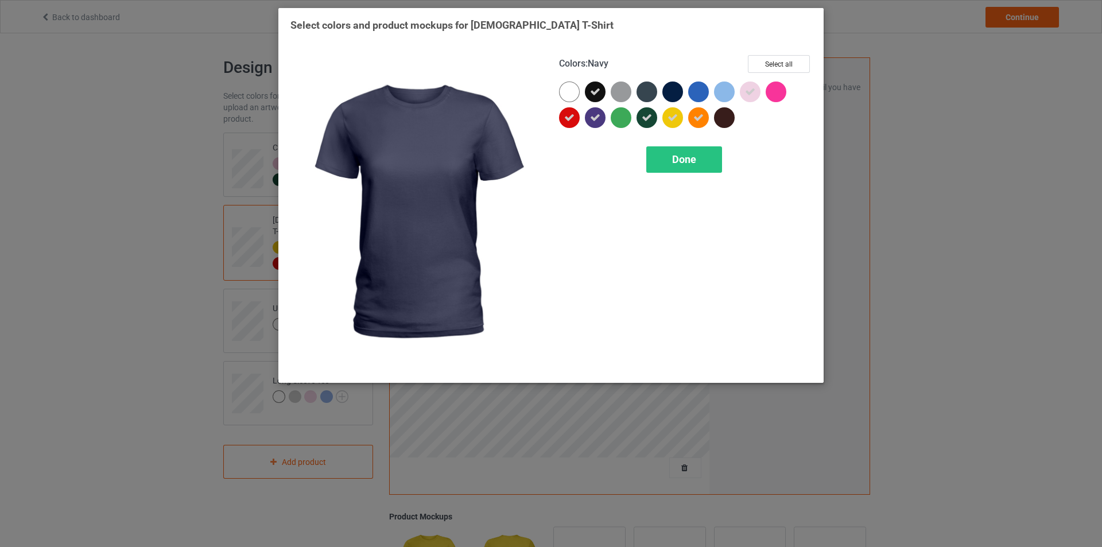
click at [671, 92] on div at bounding box center [672, 91] width 21 height 21
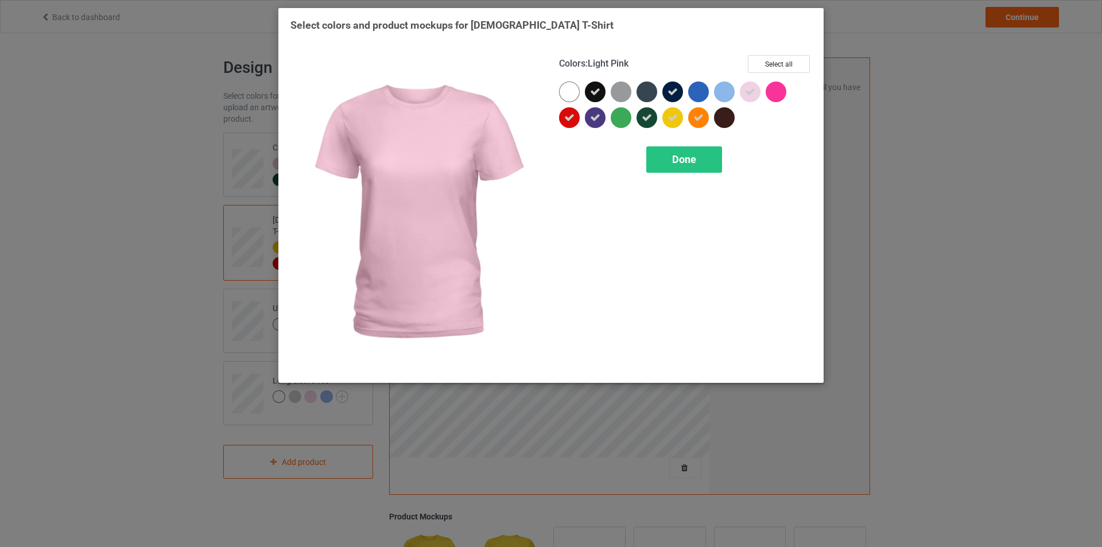
click at [751, 94] on icon at bounding box center [750, 92] width 10 height 10
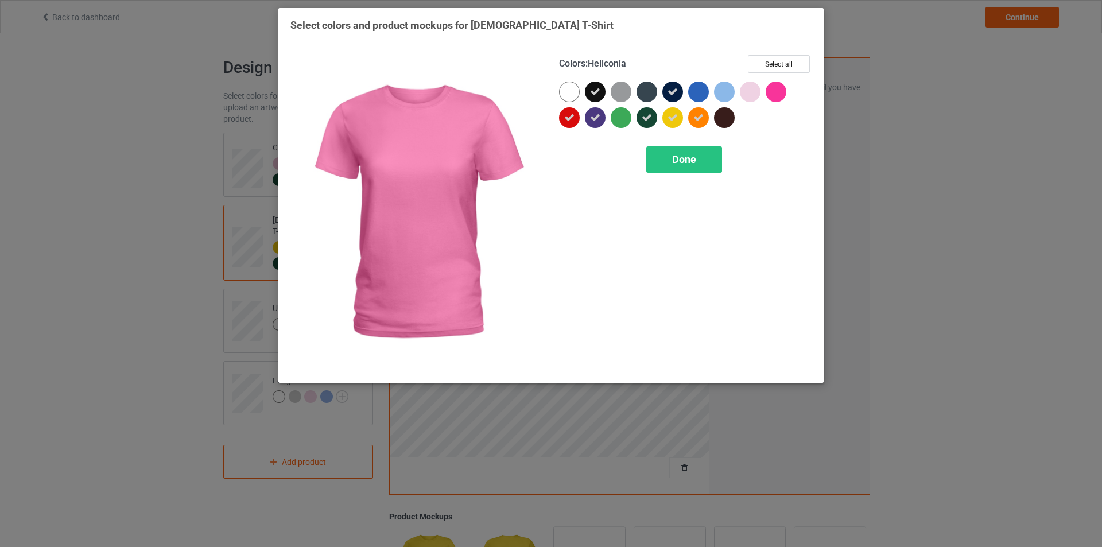
click at [779, 93] on div at bounding box center [775, 91] width 21 height 21
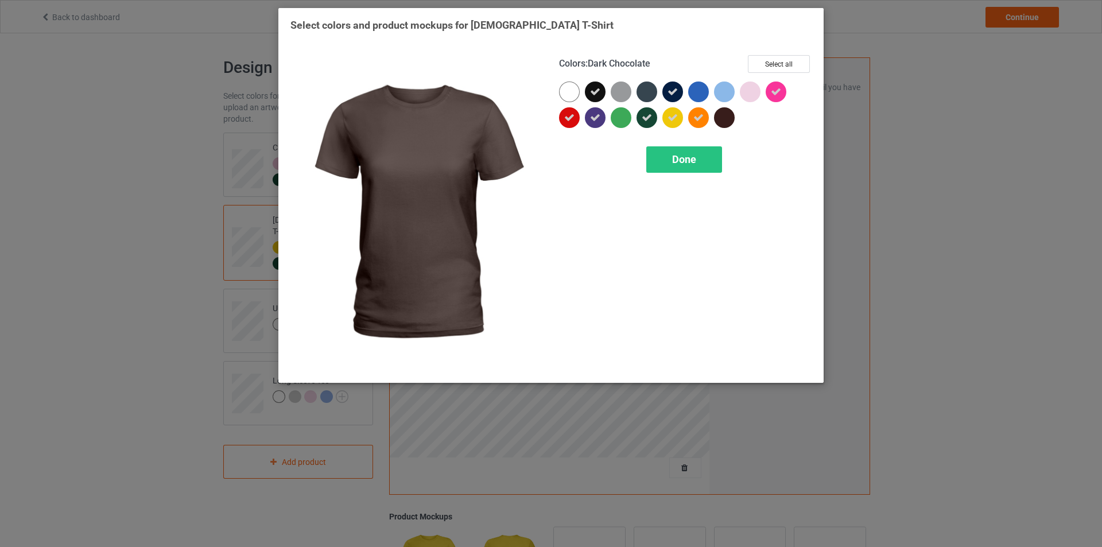
click at [736, 119] on div at bounding box center [727, 120] width 26 height 26
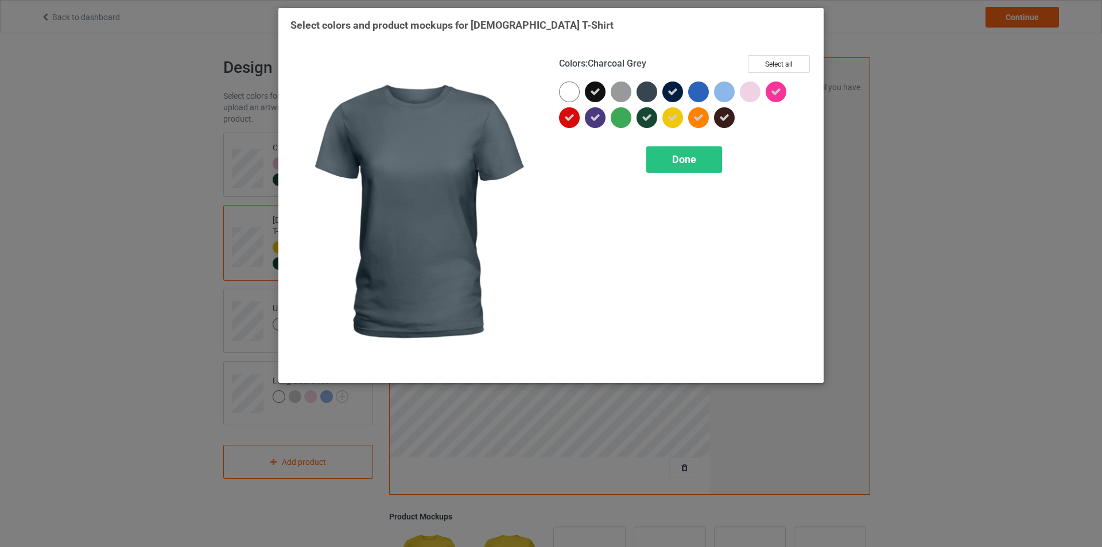
click at [644, 91] on div at bounding box center [646, 91] width 21 height 21
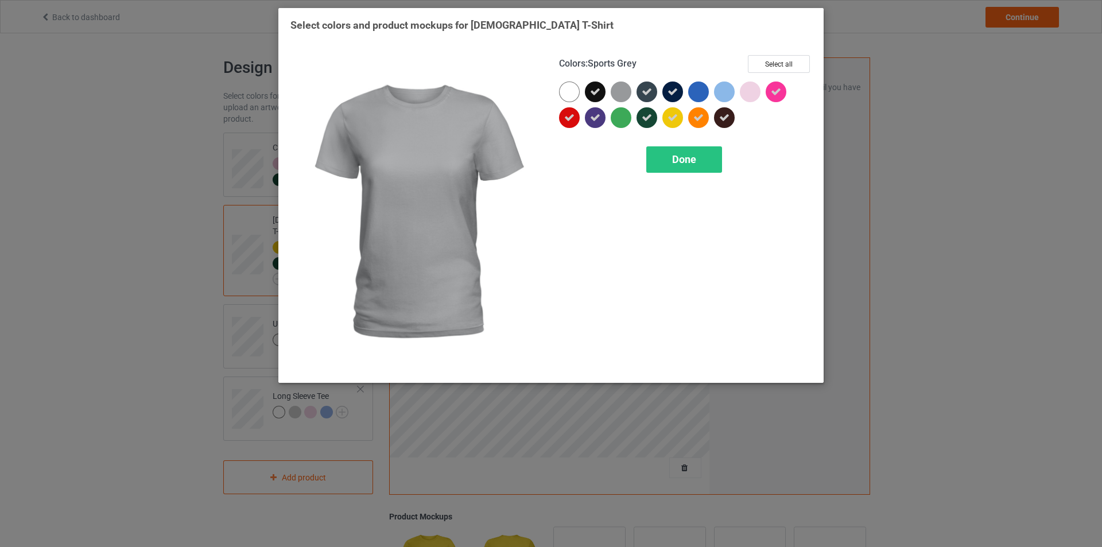
click at [619, 95] on div at bounding box center [621, 91] width 21 height 21
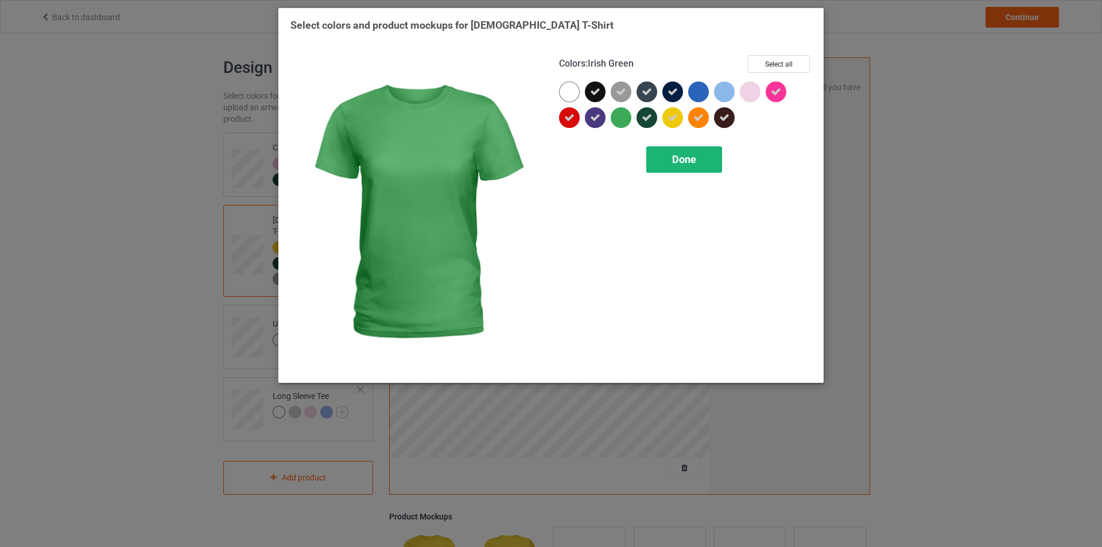
click at [664, 163] on div "Done" at bounding box center [684, 159] width 76 height 26
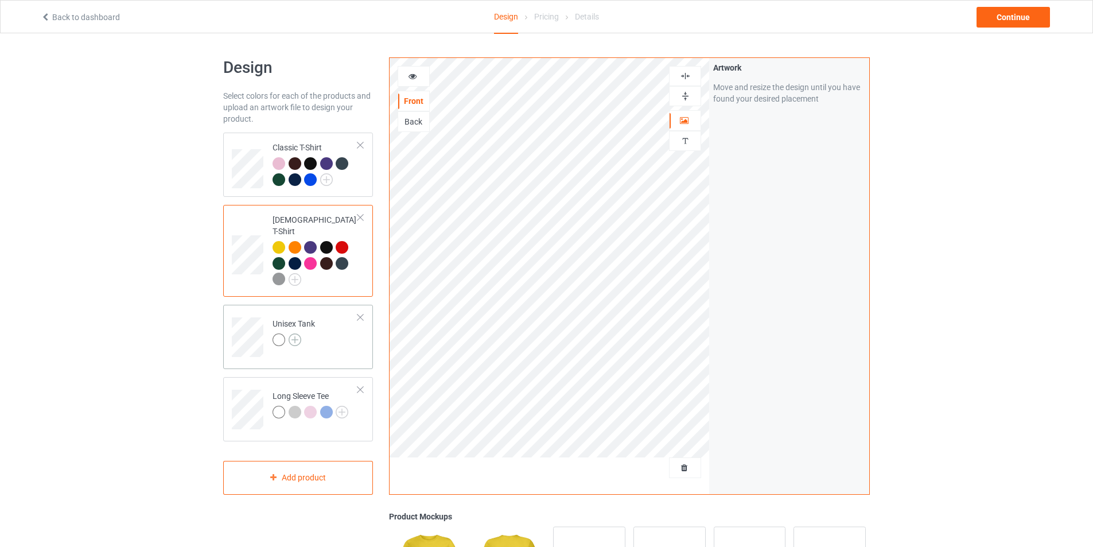
click at [293, 333] on img at bounding box center [295, 339] width 13 height 13
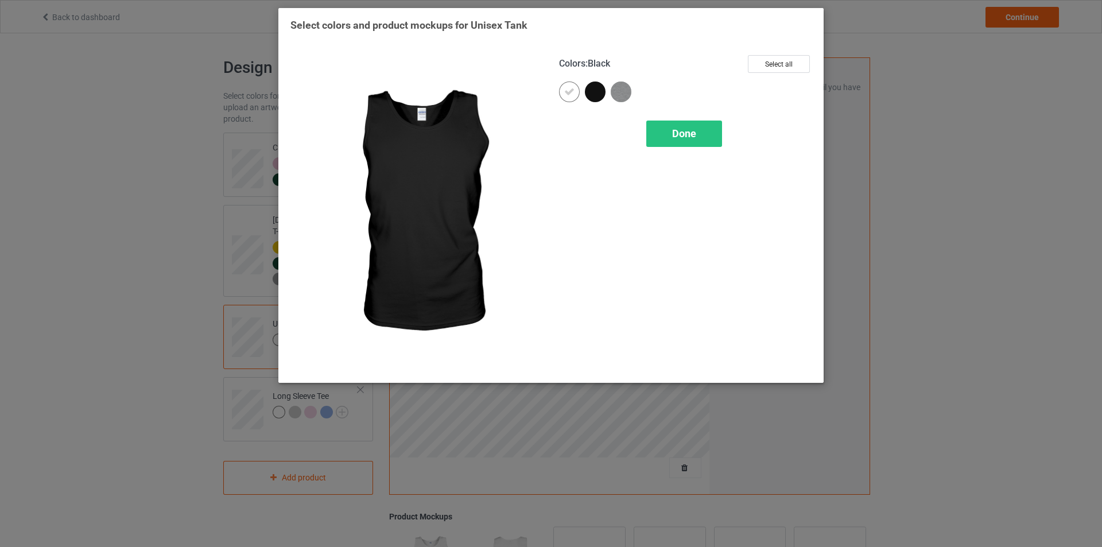
click at [590, 92] on div at bounding box center [595, 91] width 21 height 21
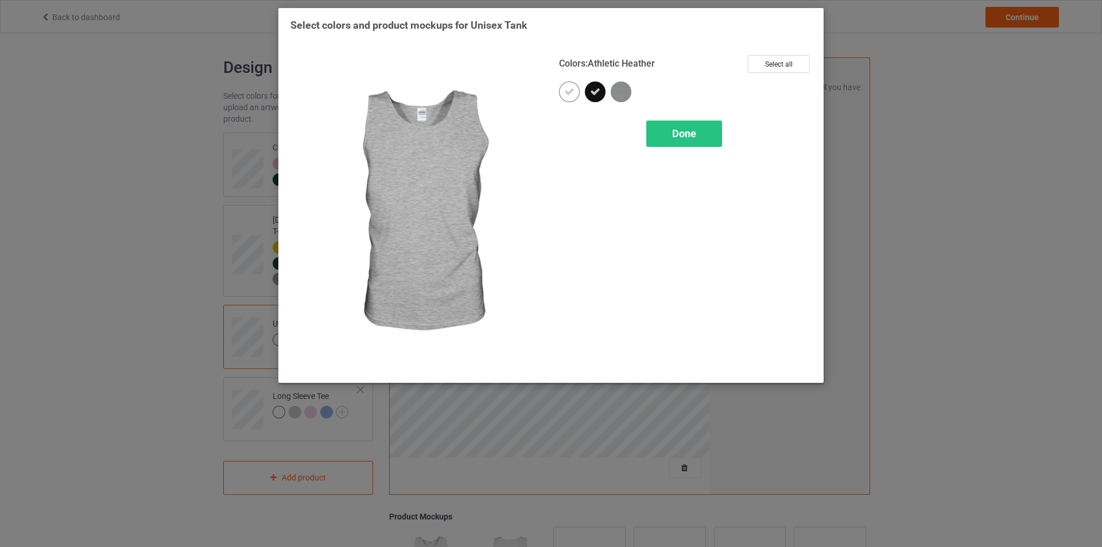
click at [619, 91] on img at bounding box center [621, 91] width 21 height 21
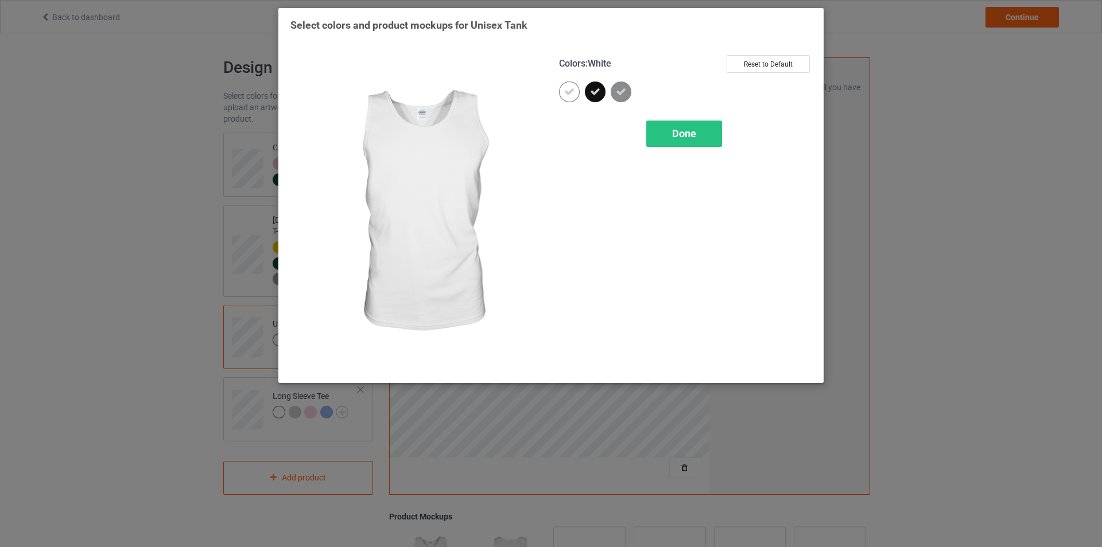
click at [572, 94] on icon at bounding box center [569, 92] width 10 height 10
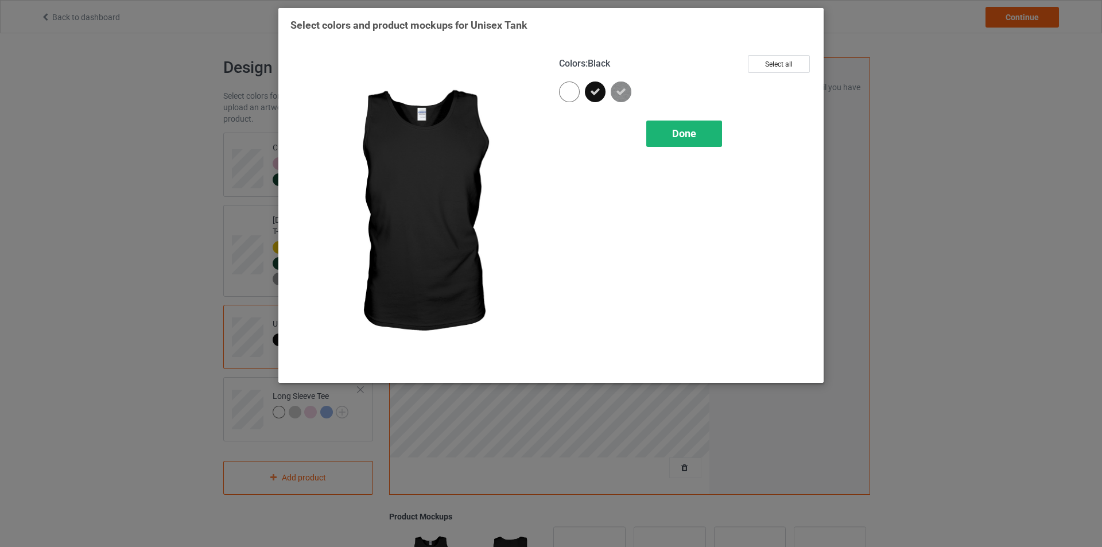
click at [661, 132] on div "Done" at bounding box center [684, 134] width 76 height 26
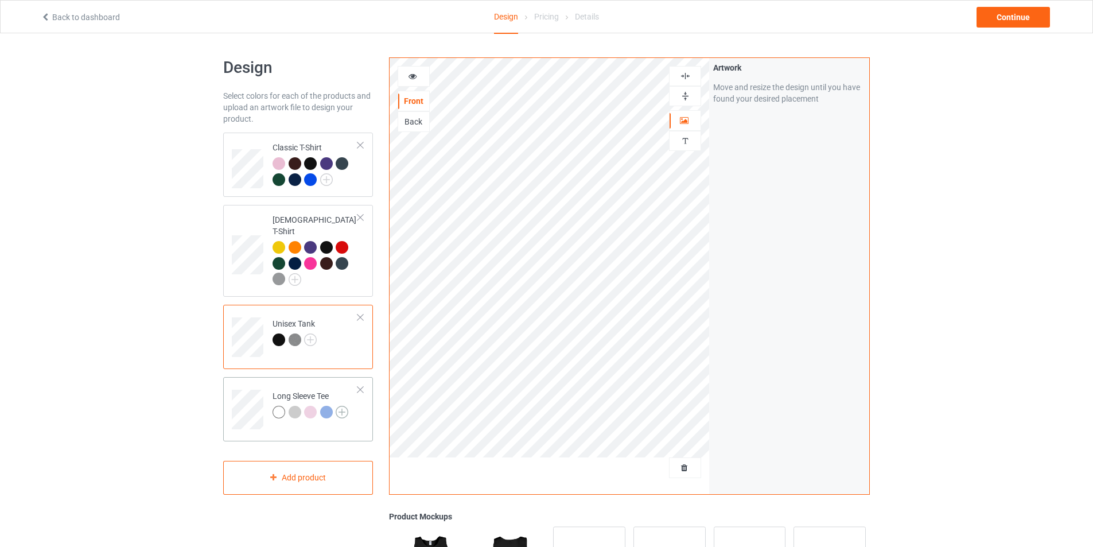
click at [344, 406] on img at bounding box center [342, 412] width 13 height 13
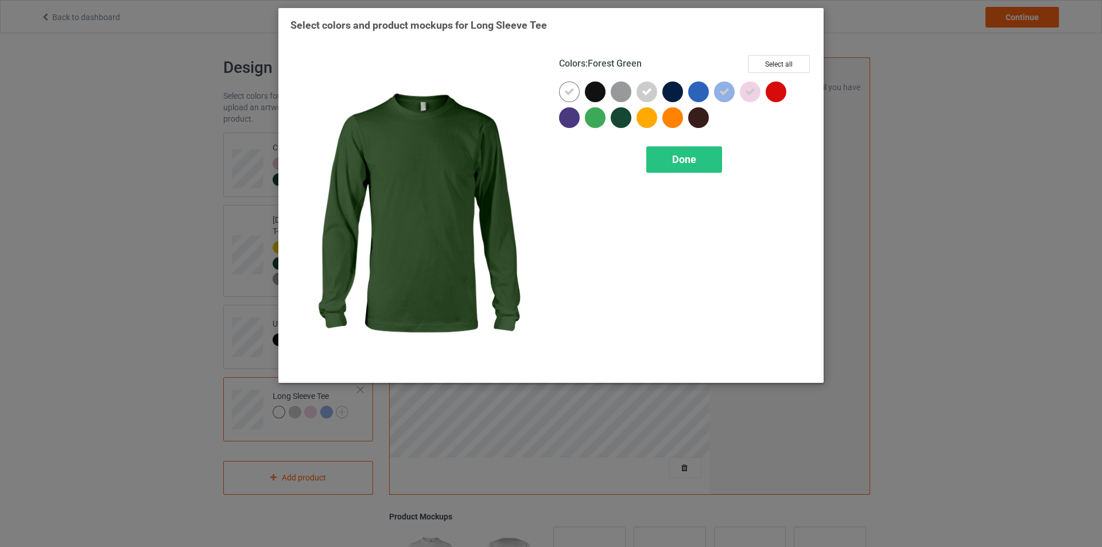
click at [616, 112] on div at bounding box center [621, 117] width 21 height 21
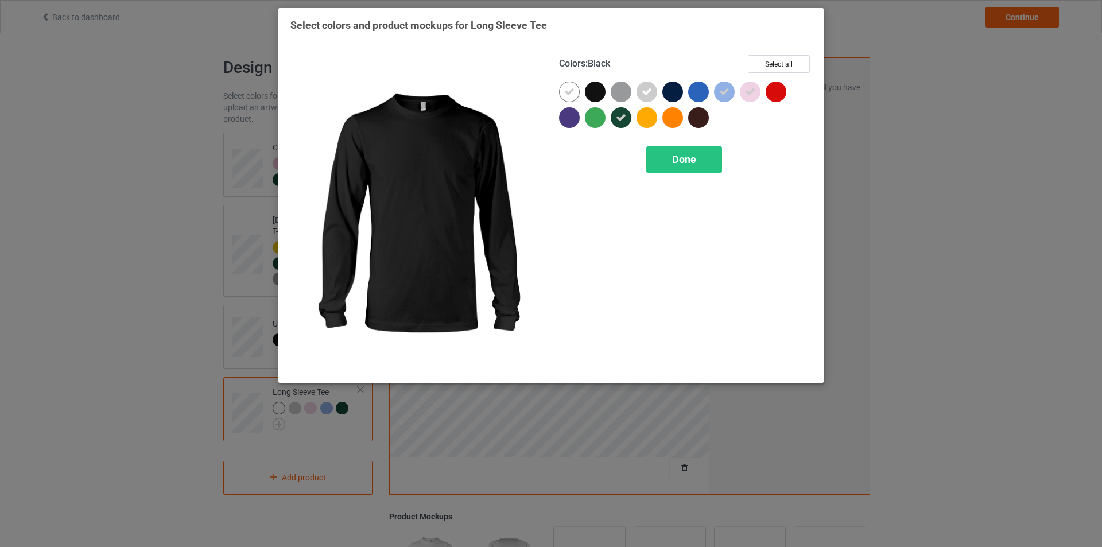
click at [594, 90] on div at bounding box center [595, 91] width 21 height 21
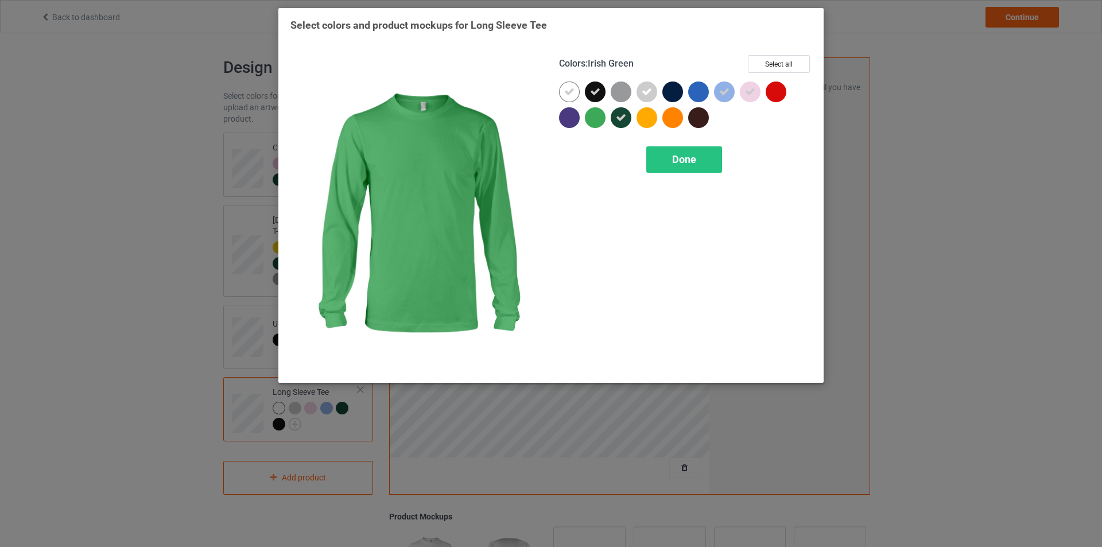
drag, startPoint x: 591, startPoint y: 114, endPoint x: 572, endPoint y: 116, distance: 19.6
click at [590, 116] on div at bounding box center [595, 117] width 21 height 21
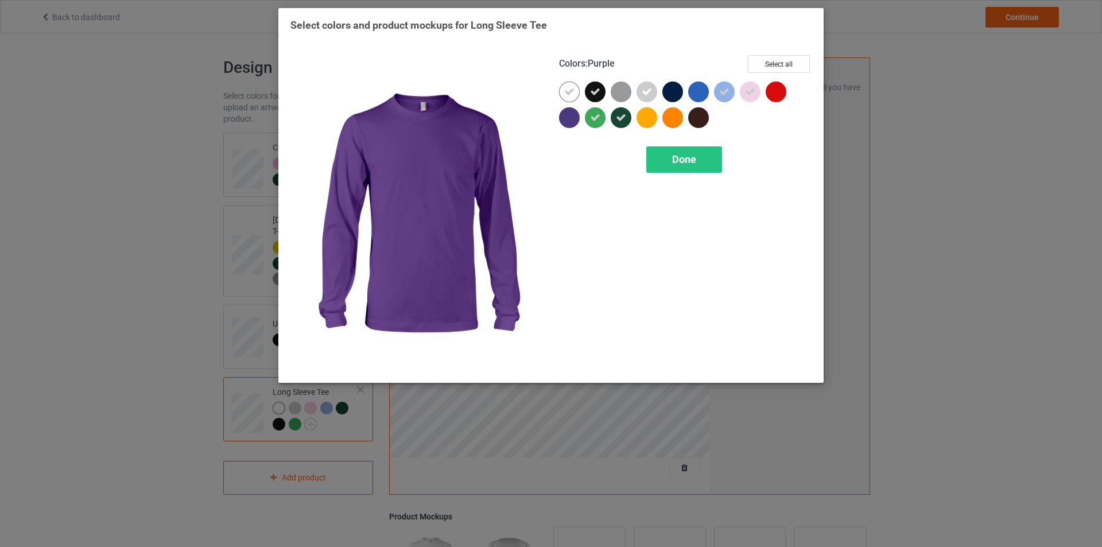
click at [569, 116] on div at bounding box center [569, 117] width 21 height 21
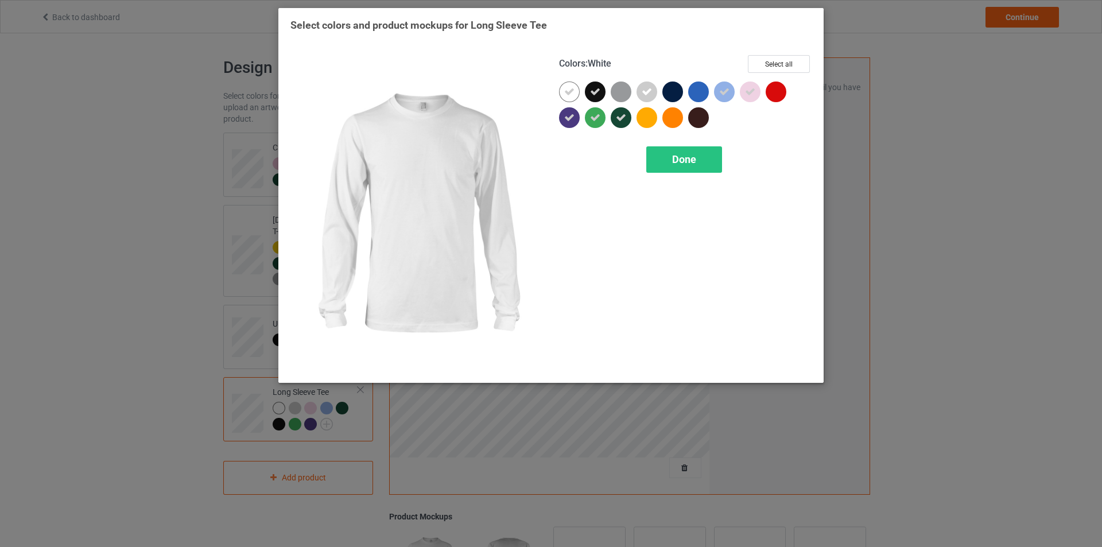
click at [567, 92] on icon at bounding box center [569, 92] width 10 height 10
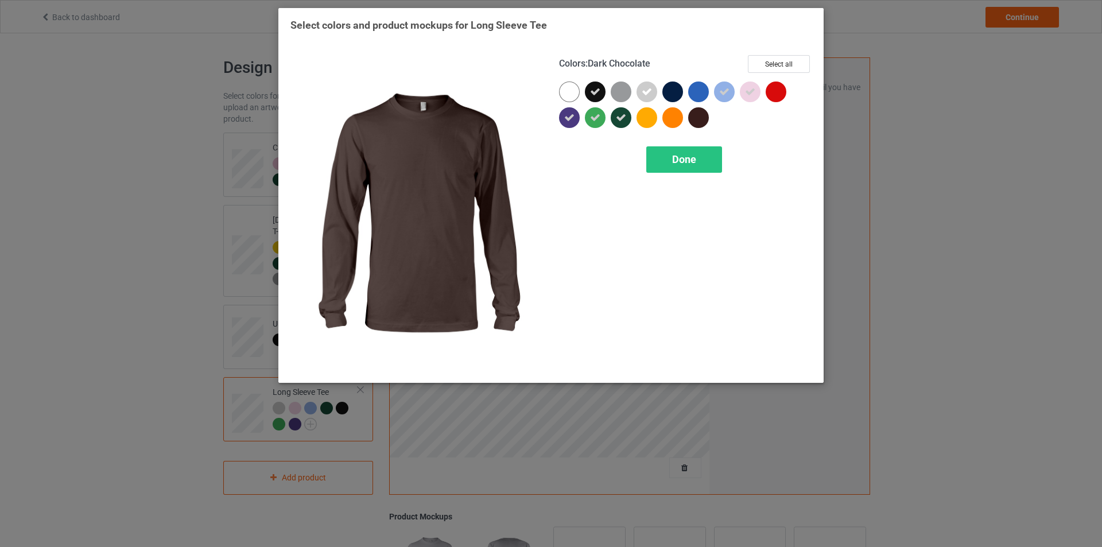
click at [702, 112] on div at bounding box center [698, 117] width 21 height 21
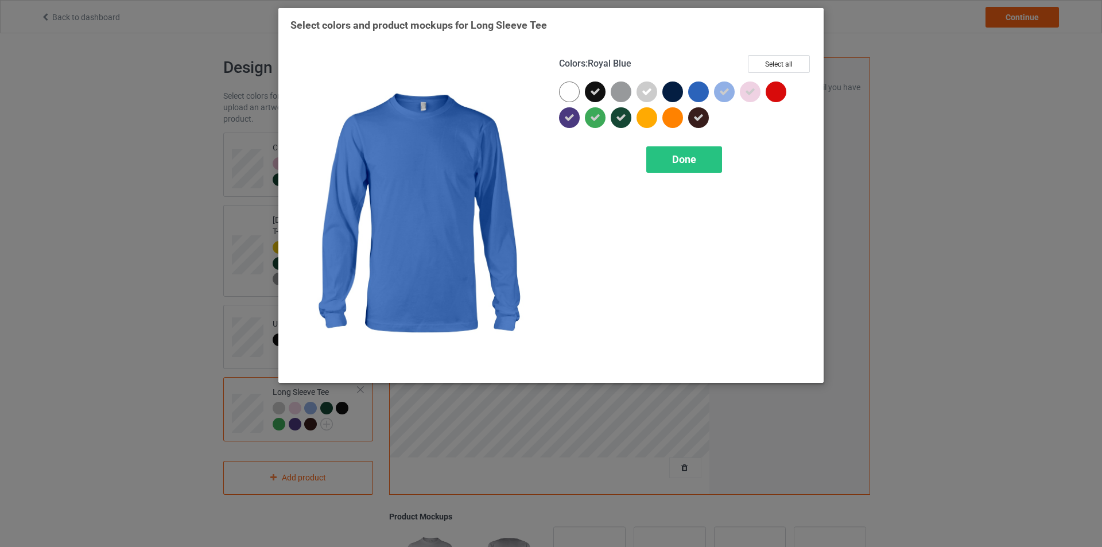
click at [695, 83] on div at bounding box center [698, 91] width 21 height 21
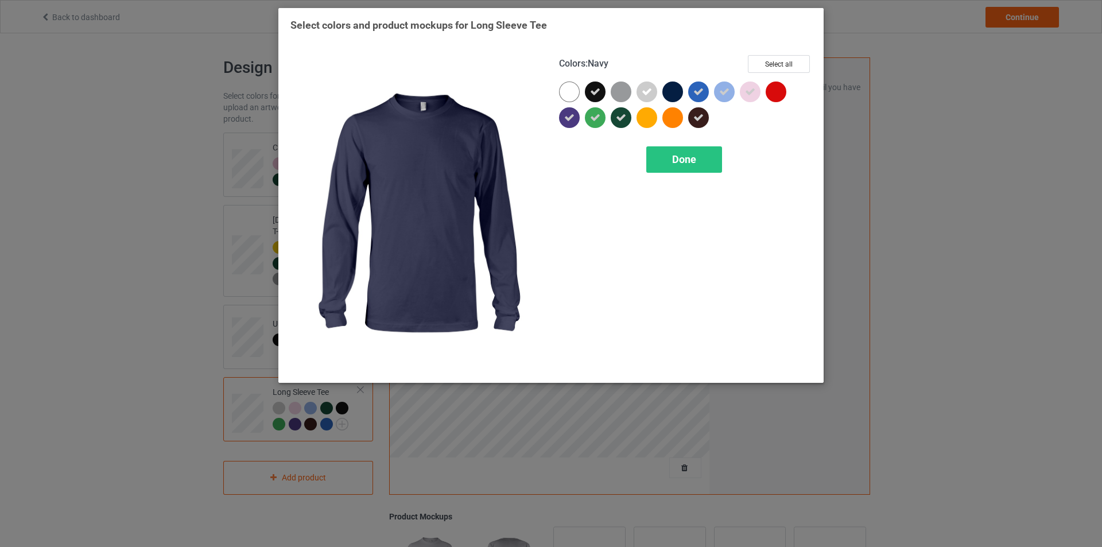
click at [673, 89] on div at bounding box center [672, 91] width 21 height 21
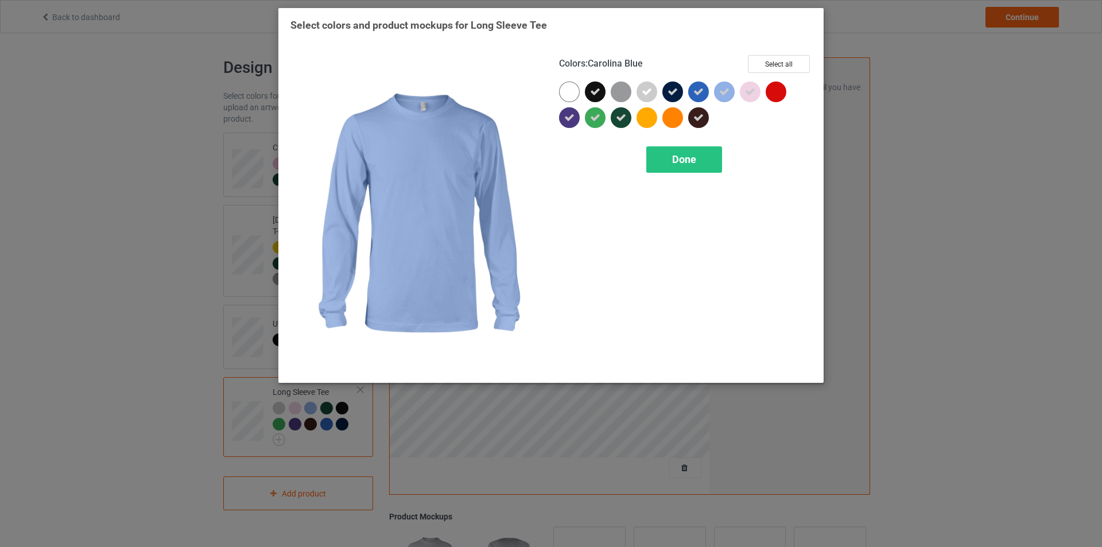
drag, startPoint x: 725, startPoint y: 90, endPoint x: 752, endPoint y: 91, distance: 27.0
click at [727, 90] on icon at bounding box center [724, 92] width 10 height 10
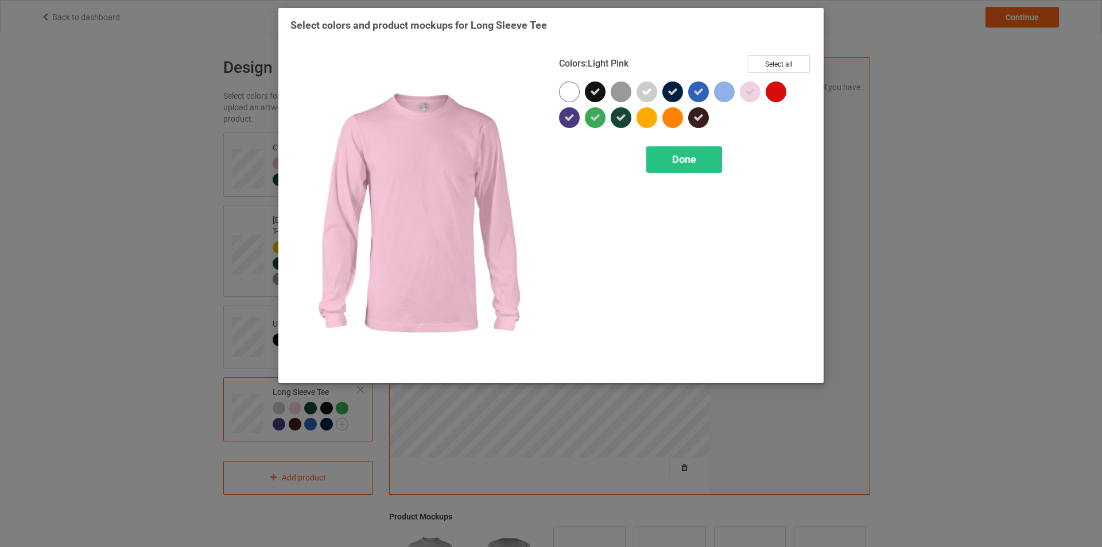
drag, startPoint x: 752, startPoint y: 91, endPoint x: 759, endPoint y: 92, distance: 6.3
click at [753, 91] on icon at bounding box center [750, 92] width 10 height 10
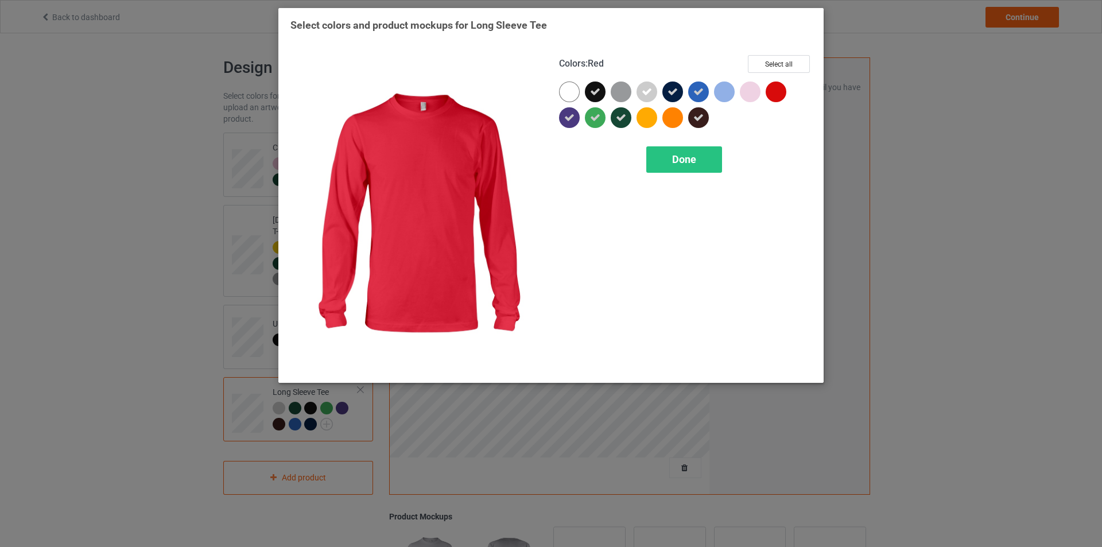
click at [776, 93] on div at bounding box center [775, 91] width 21 height 21
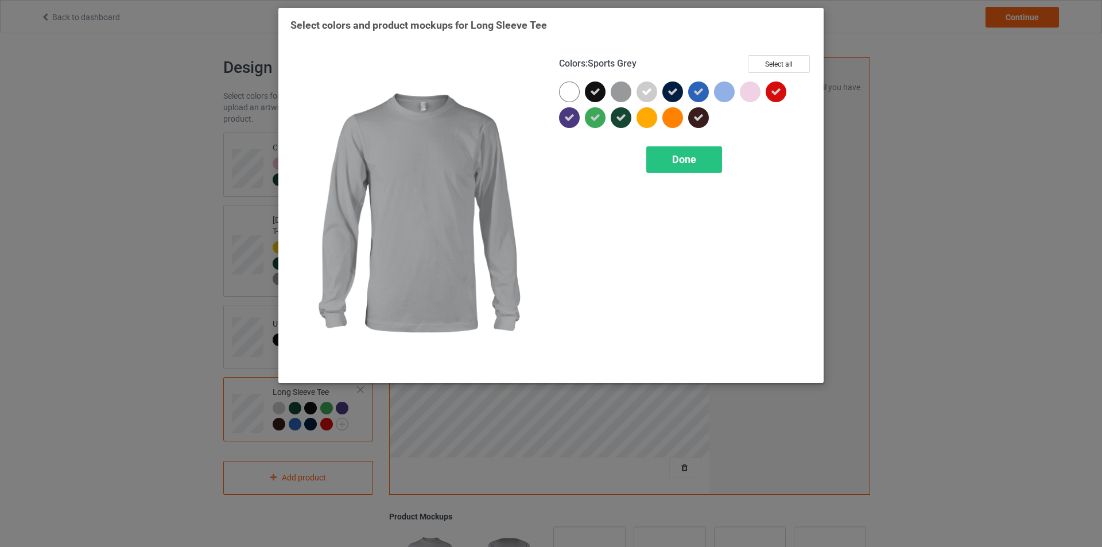
drag, startPoint x: 622, startPoint y: 95, endPoint x: 732, endPoint y: 96, distance: 109.6
click at [622, 95] on div at bounding box center [621, 91] width 21 height 21
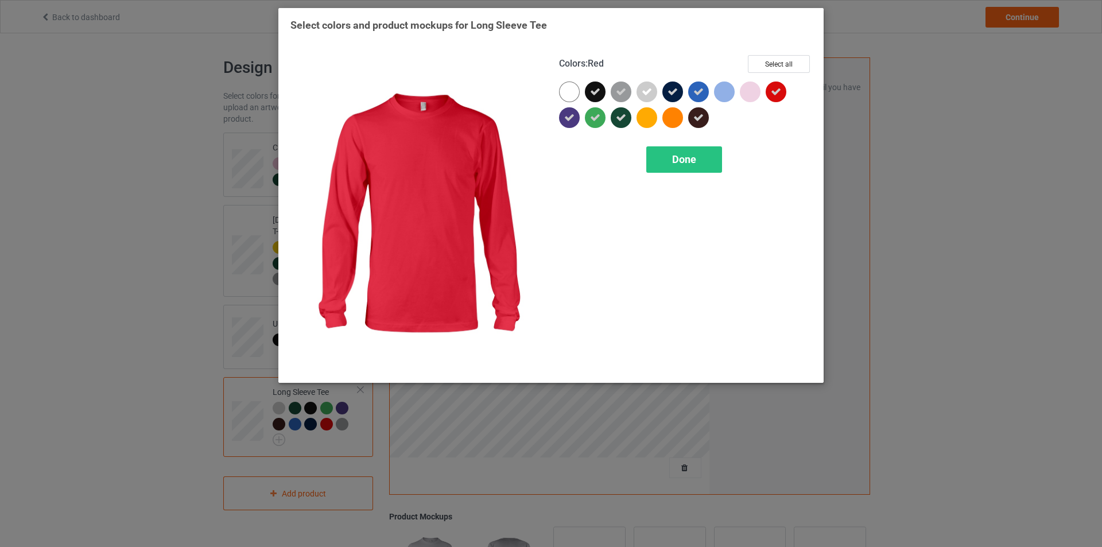
click at [776, 87] on icon at bounding box center [776, 92] width 10 height 10
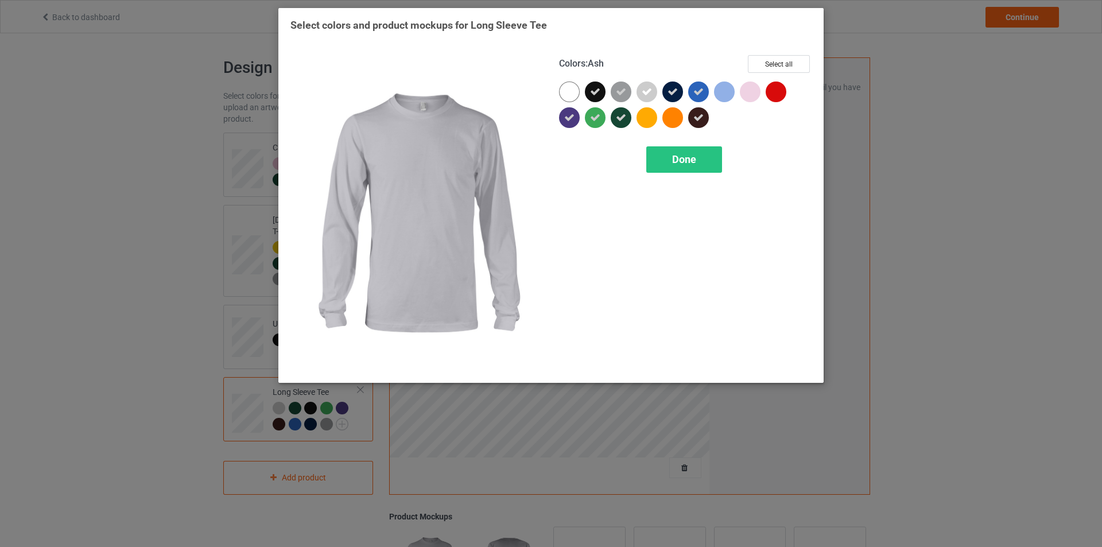
click at [642, 91] on icon at bounding box center [647, 92] width 10 height 10
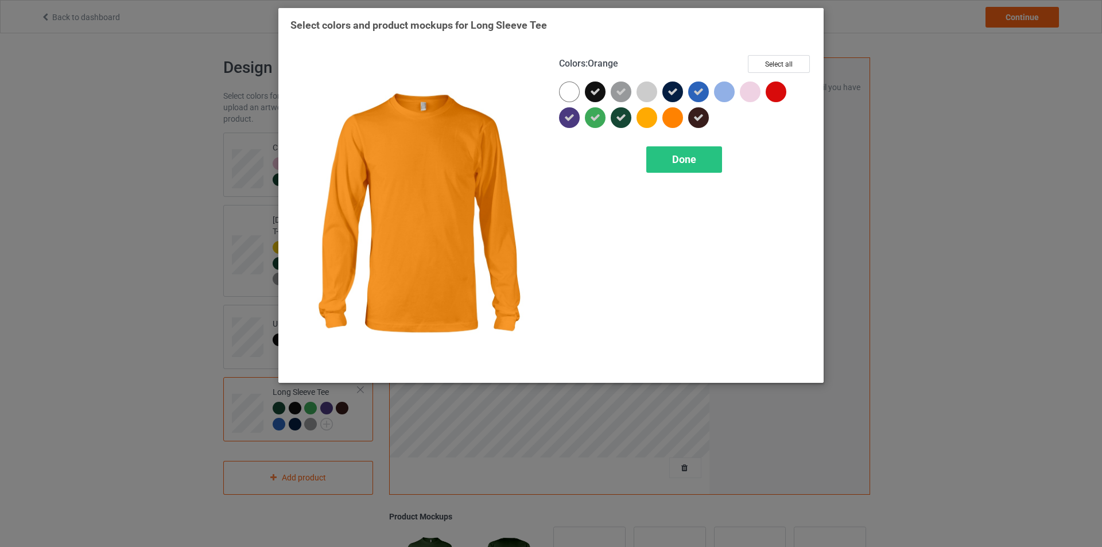
click at [670, 117] on div at bounding box center [672, 117] width 21 height 21
click at [672, 161] on span "Done" at bounding box center [684, 159] width 24 height 12
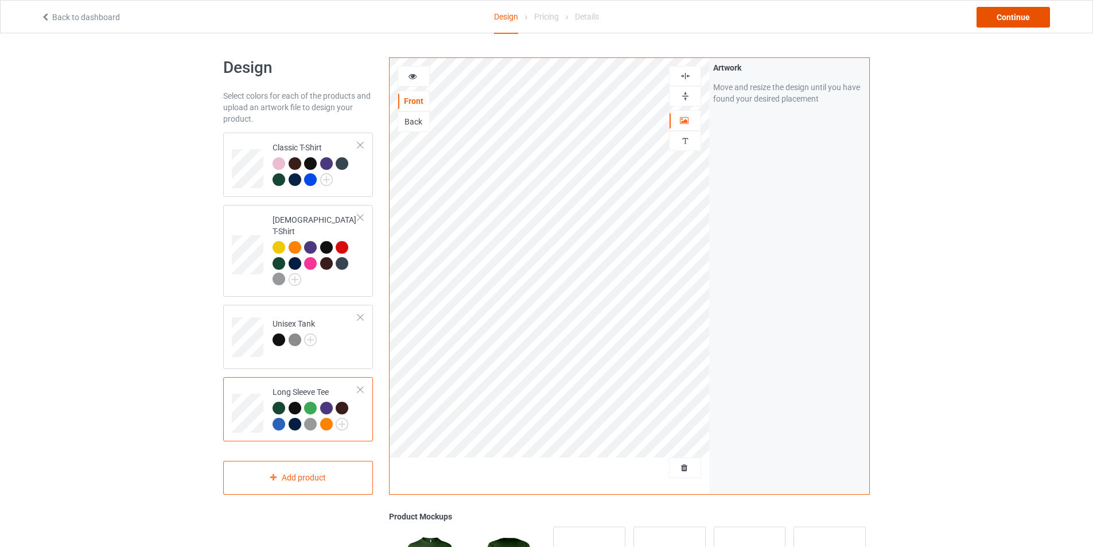
click at [990, 15] on div "Continue" at bounding box center [1013, 17] width 73 height 21
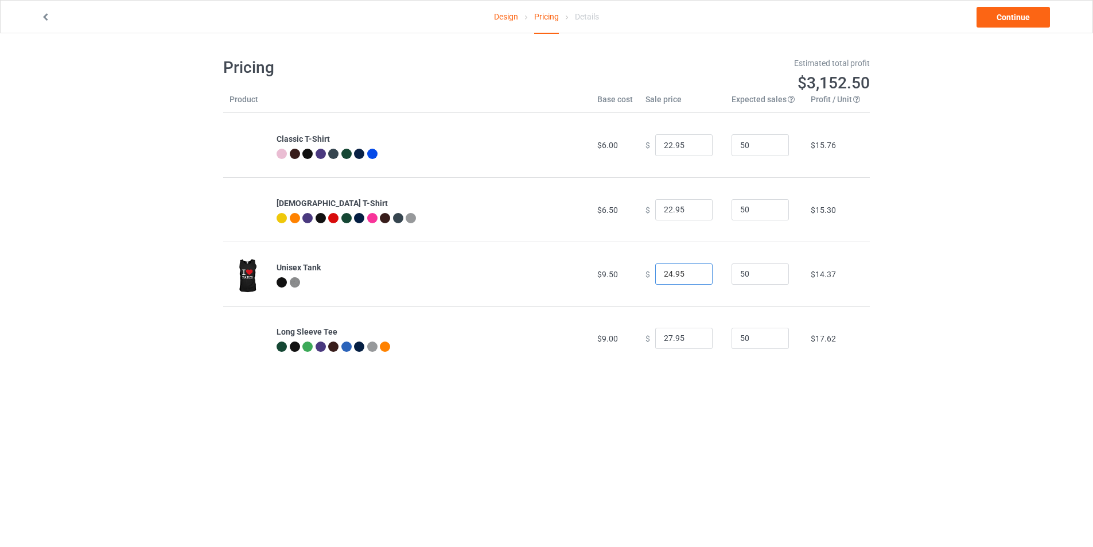
drag, startPoint x: 682, startPoint y: 273, endPoint x: 644, endPoint y: 274, distance: 38.5
click at [646, 274] on div "$ 24.95" at bounding box center [682, 274] width 73 height 22
drag, startPoint x: 678, startPoint y: 278, endPoint x: 648, endPoint y: 275, distance: 29.5
click at [648, 275] on div "$ 0.02" at bounding box center [682, 274] width 73 height 22
drag, startPoint x: 677, startPoint y: 279, endPoint x: 620, endPoint y: 268, distance: 57.3
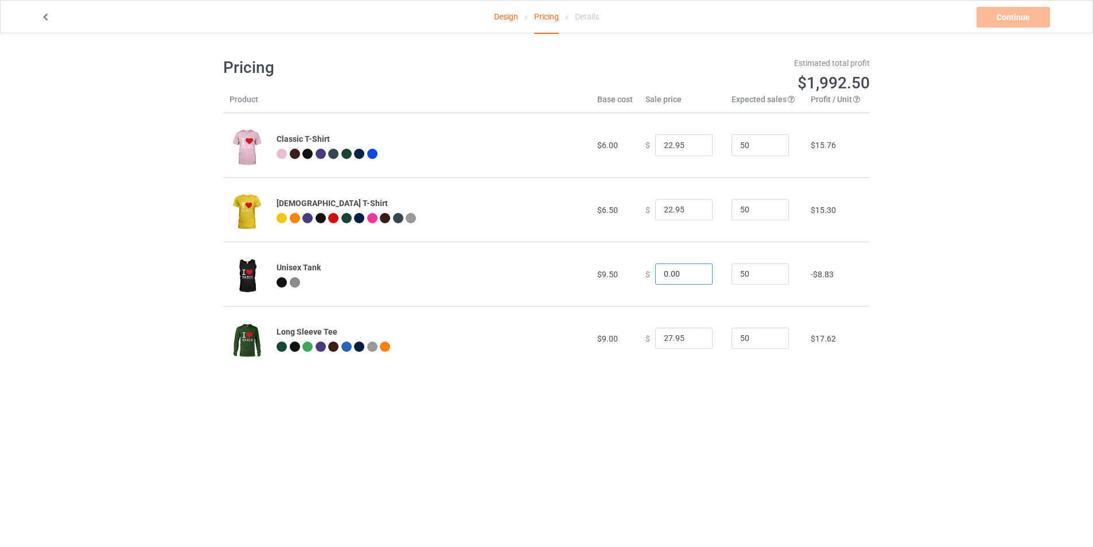
click at [621, 270] on tr "Unisex Tank $9.50 $ 0.00 50 -$8.83" at bounding box center [546, 274] width 647 height 64
type input "25.95"
click at [944, 266] on div "Design Pricing Details Continue Pricing Estimated total profit $3,199.00 Produc…" at bounding box center [546, 213] width 1093 height 361
click at [1031, 18] on link "Continue" at bounding box center [1013, 17] width 73 height 21
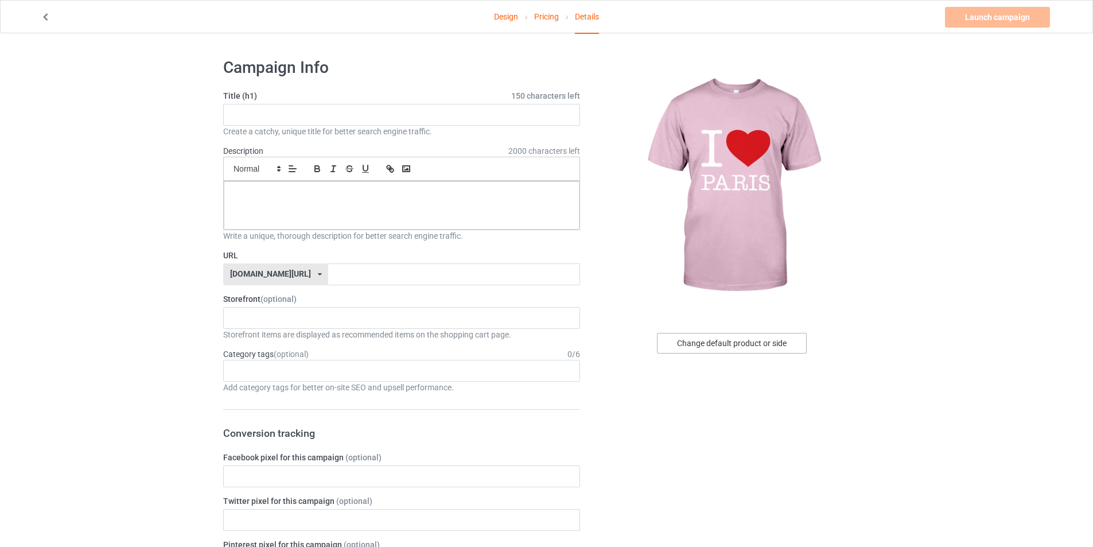
click at [723, 347] on div "Change default product or side" at bounding box center [732, 343] width 150 height 21
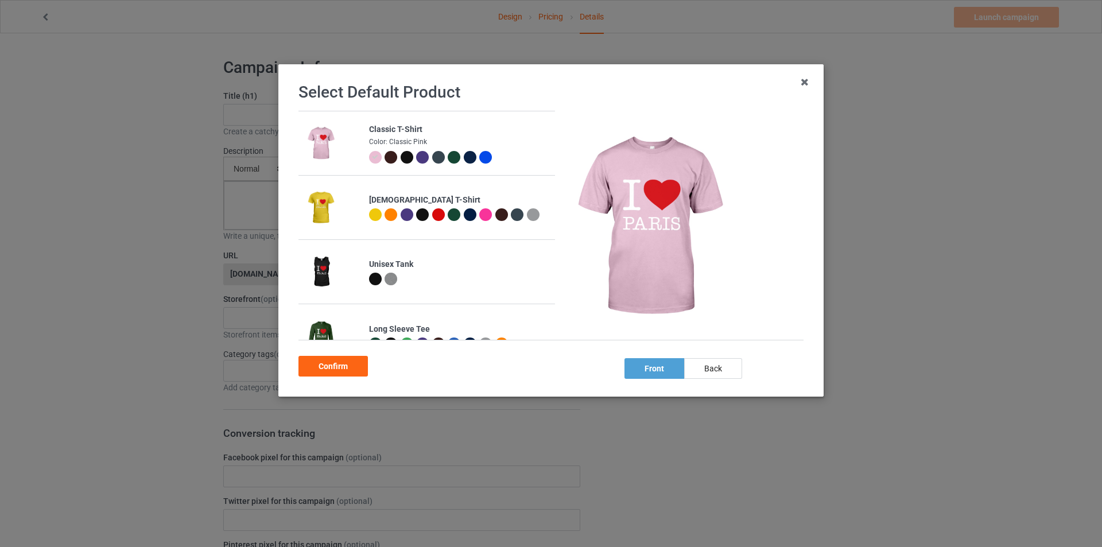
click at [405, 158] on div at bounding box center [407, 157] width 13 height 13
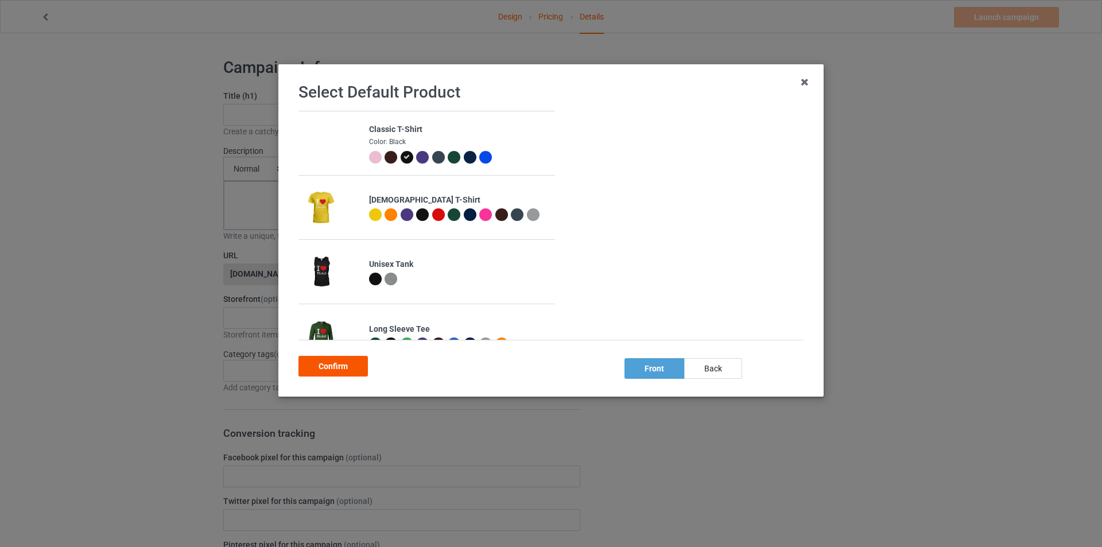
click at [335, 368] on div "Confirm" at bounding box center [332, 366] width 69 height 21
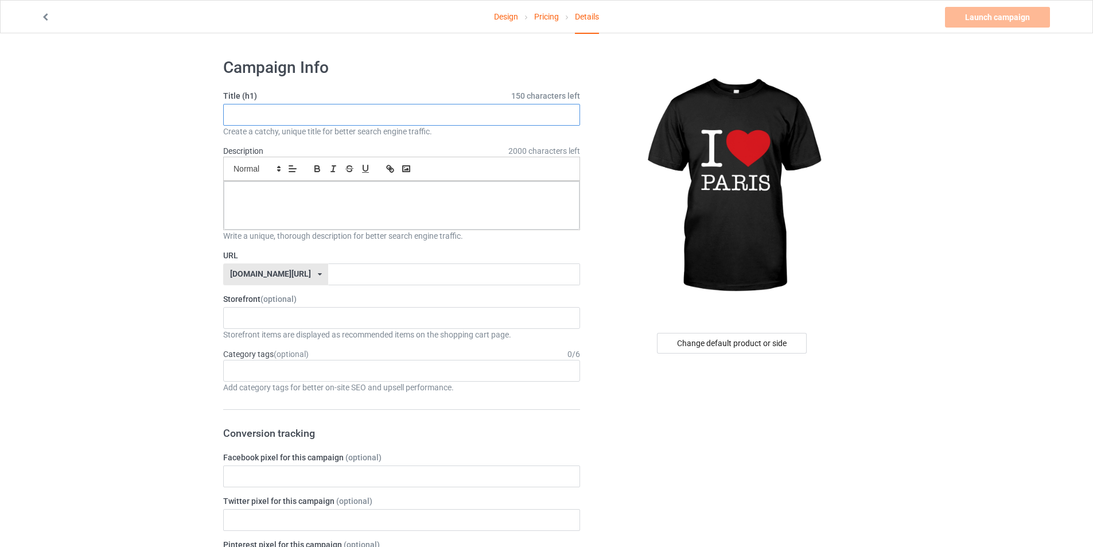
click at [331, 114] on input "text" at bounding box center [401, 115] width 357 height 22
click at [257, 109] on input "text" at bounding box center [401, 115] width 357 height 22
paste input "I Love Paris T-Shirt – [GEOGRAPHIC_DATA] Souvenir & Travel Gift Tee"
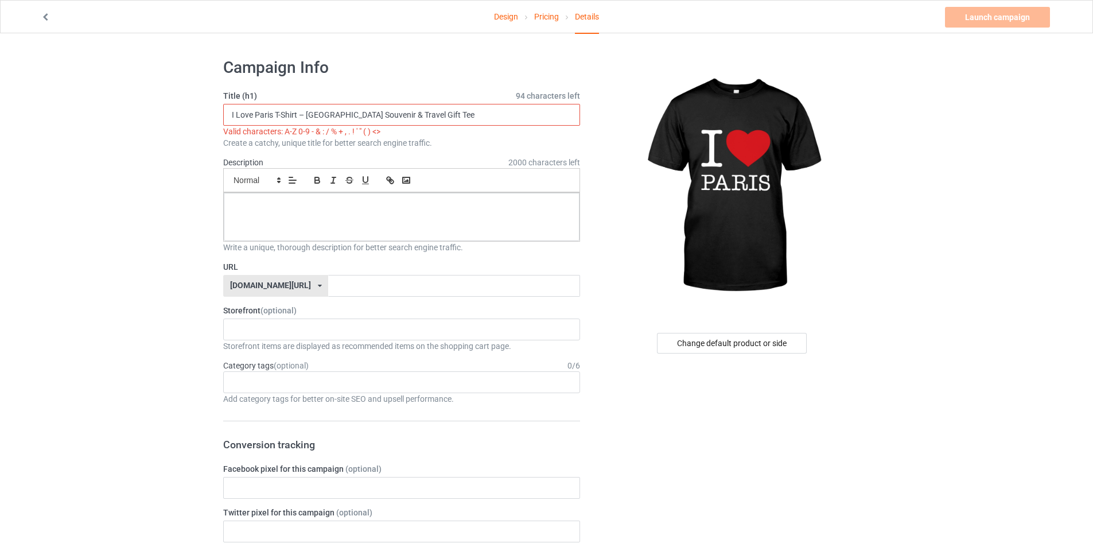
click at [305, 116] on input "I Love Paris T-Shirt – [GEOGRAPHIC_DATA] Souvenir & Travel Gift Tee" at bounding box center [401, 115] width 357 height 22
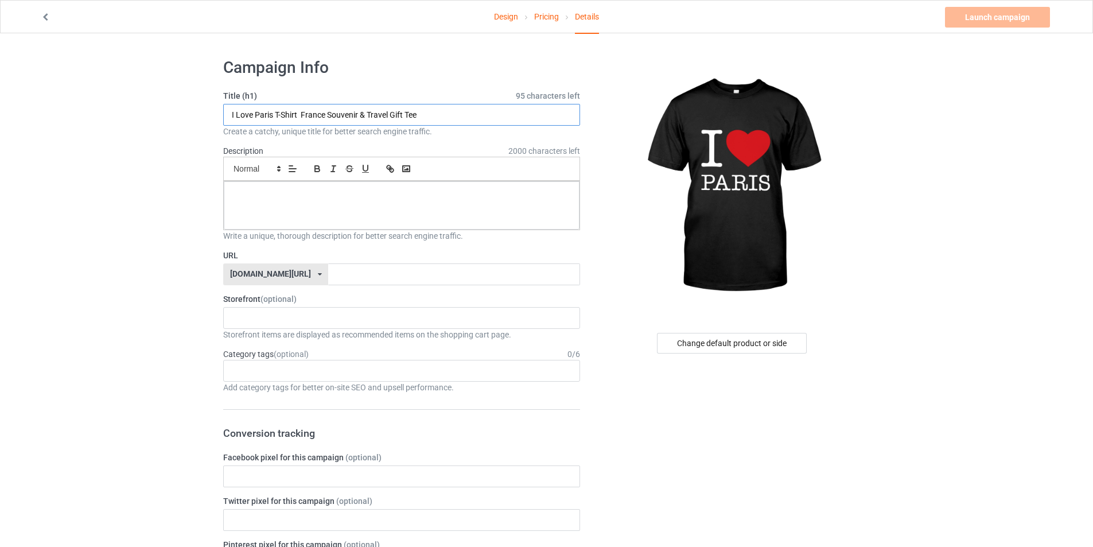
type input "I Love Paris T-Shirt France Souvenir & Travel Gift Tee"
click at [291, 205] on div at bounding box center [402, 205] width 356 height 48
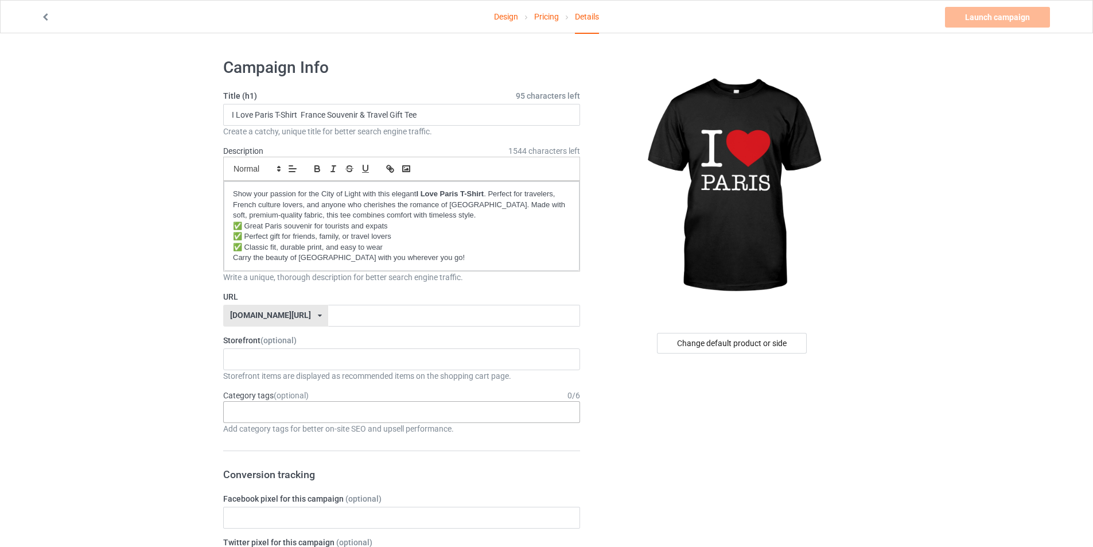
click at [279, 409] on div "Age > [DEMOGRAPHIC_DATA] > 1 Age > [DEMOGRAPHIC_DATA] Months > 1 Month Age > [D…" at bounding box center [401, 412] width 357 height 22
paste input "Paris T-Shirt, I Love Paris Shirt, [GEOGRAPHIC_DATA] Souvenir Tee, Paris Gift I…"
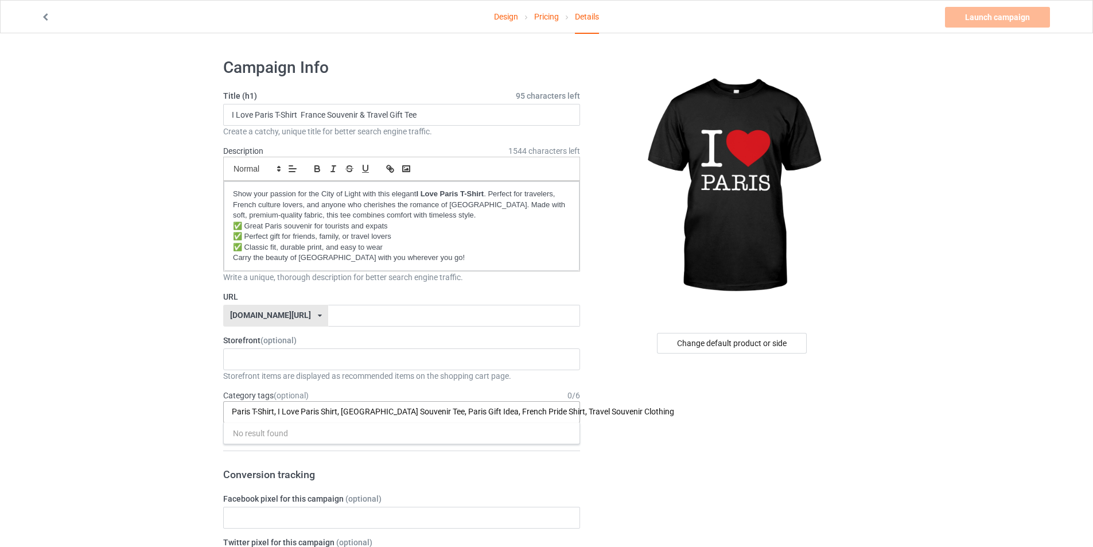
click at [281, 407] on input "Paris T-Shirt, I Love Paris Shirt, [GEOGRAPHIC_DATA] Souvenir Tee, Paris Gift I…" at bounding box center [505, 412] width 546 height 10
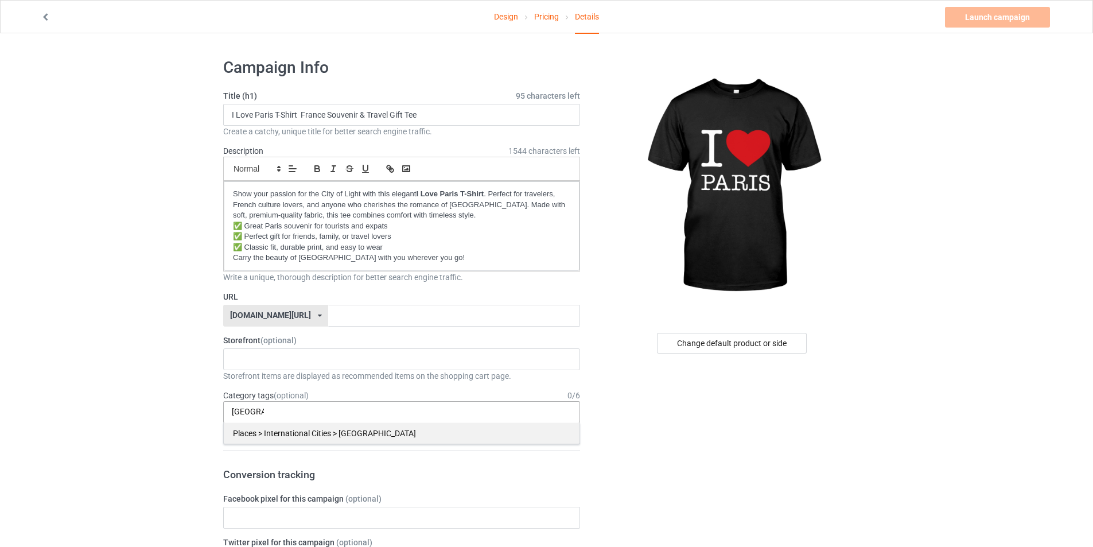
type input "[GEOGRAPHIC_DATA]"
click at [319, 430] on div "Places > International Cities > [GEOGRAPHIC_DATA]" at bounding box center [402, 432] width 356 height 21
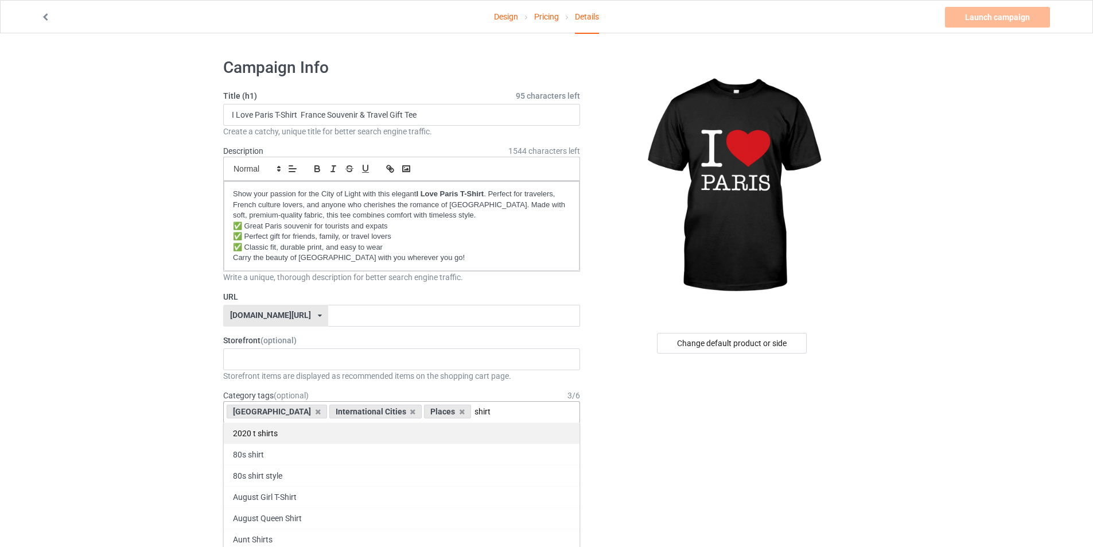
type input "shirt"
click at [368, 439] on div "2020 t shirts" at bounding box center [402, 432] width 356 height 21
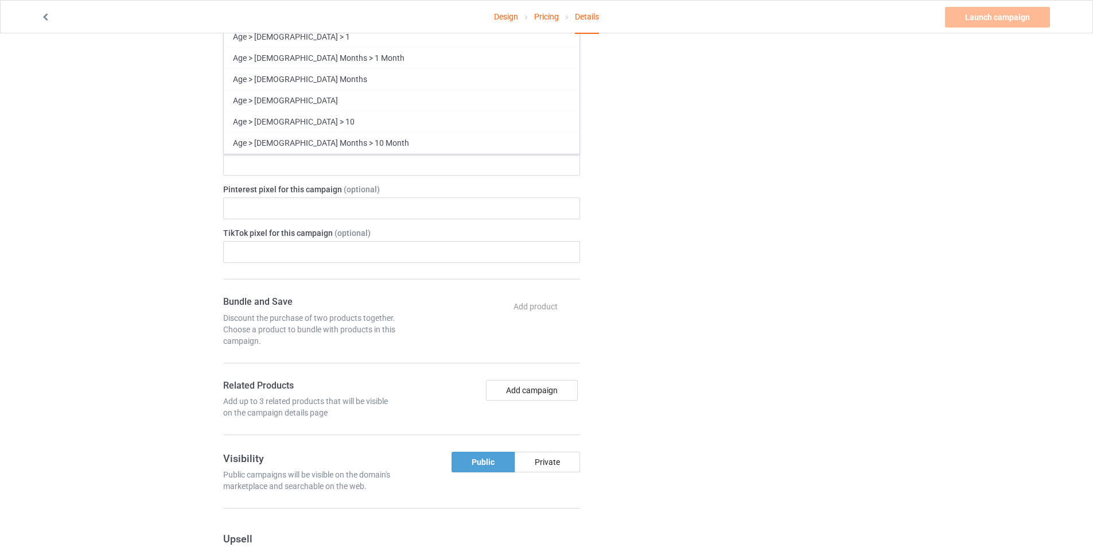
click at [806, 366] on div "Change default product or side" at bounding box center [733, 252] width 290 height 1199
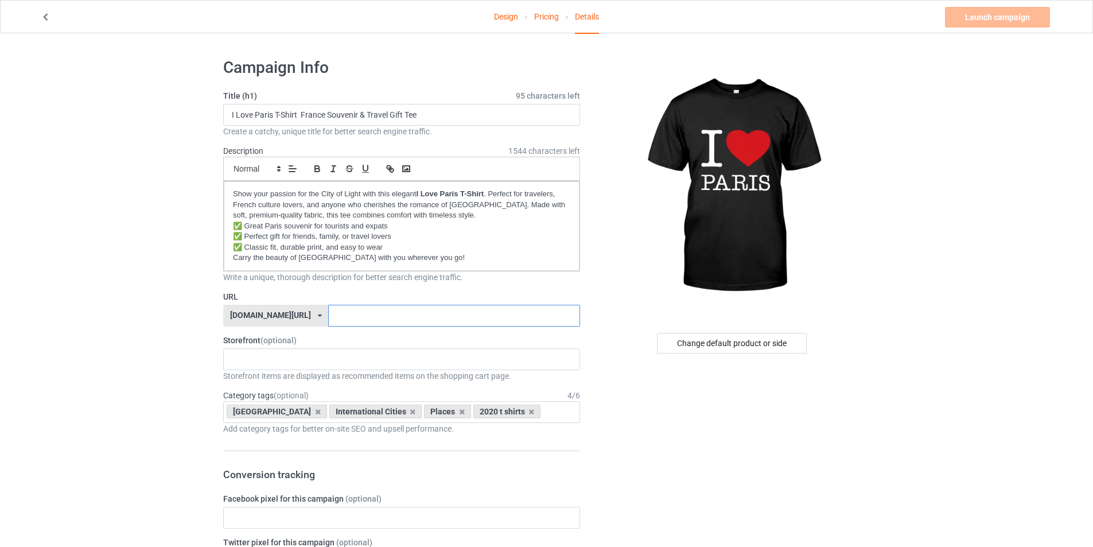
click at [334, 319] on input "text" at bounding box center [453, 316] width 251 height 22
type input "iloveparis25"
click at [603, 296] on div at bounding box center [733, 186] width 274 height 258
click at [982, 13] on link "Launch campaign" at bounding box center [997, 17] width 105 height 21
